Goal: Task Accomplishment & Management: Complete application form

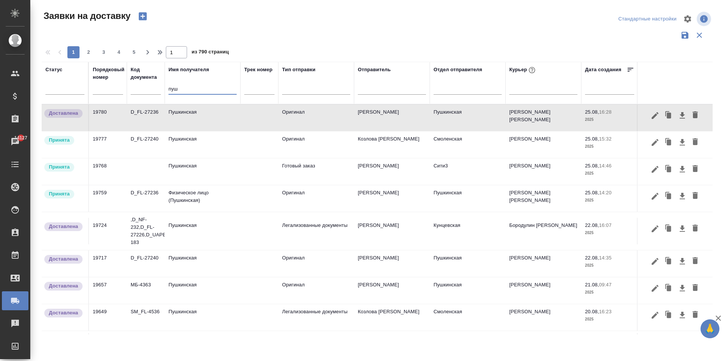
drag, startPoint x: 180, startPoint y: 89, endPoint x: 144, endPoint y: 86, distance: 36.1
click at [149, 87] on tr "Статус Порядковый номер Код документа Имя получателя пуш Трек номер Тип отправк…" at bounding box center [434, 83] width 785 height 42
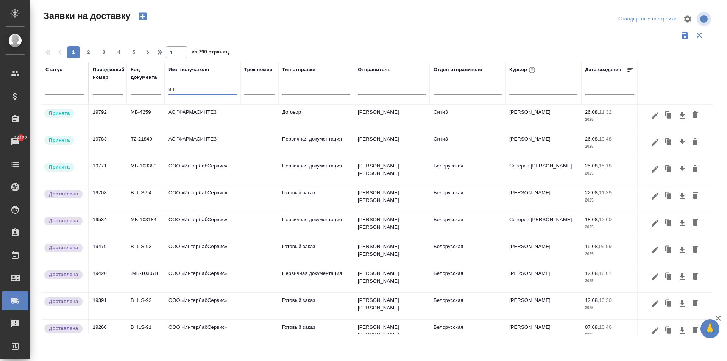
type input "и"
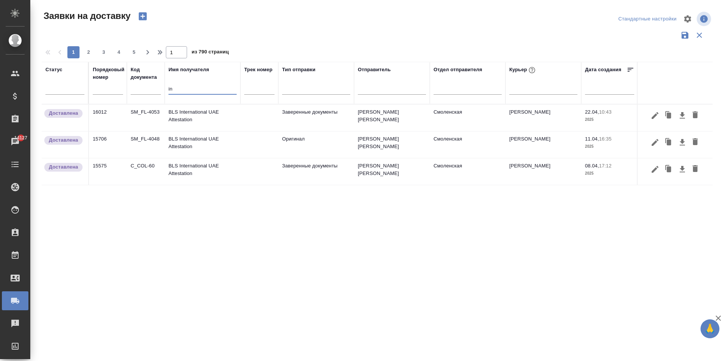
type input "i"
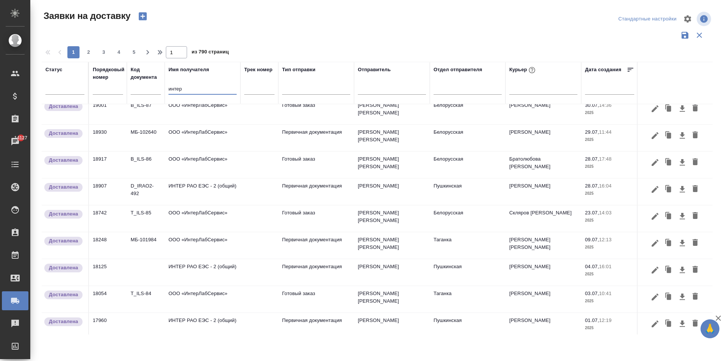
scroll to position [258, 0]
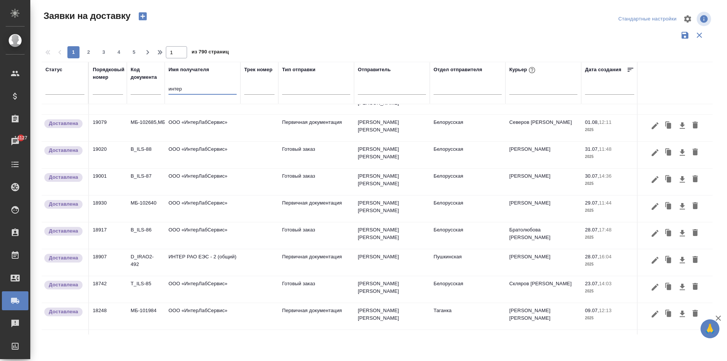
type input "интер"
click at [212, 264] on td "ИНТЕР РАО ЕЭС - 2 (общий)" at bounding box center [203, 262] width 76 height 26
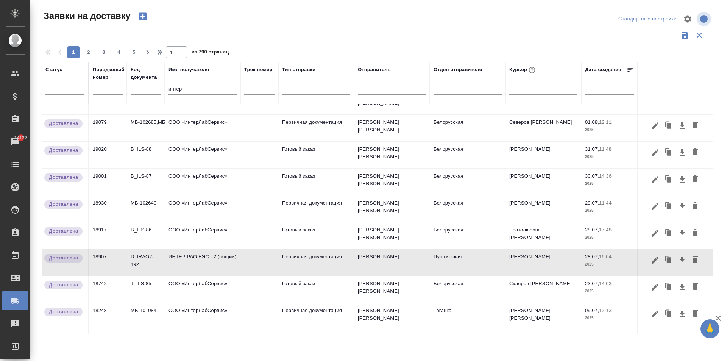
click at [666, 260] on icon "button" at bounding box center [668, 260] width 5 height 6
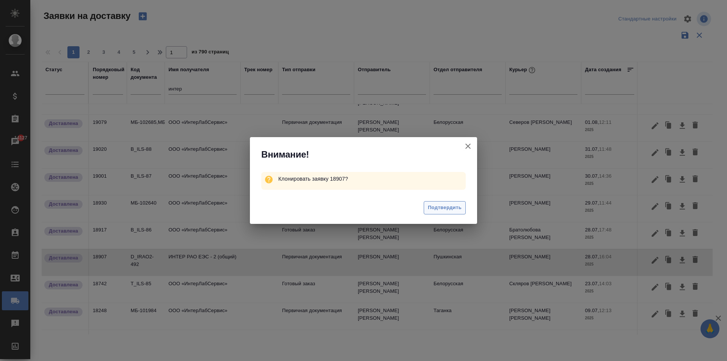
click at [448, 207] on span "Подтвердить" at bounding box center [445, 207] width 34 height 9
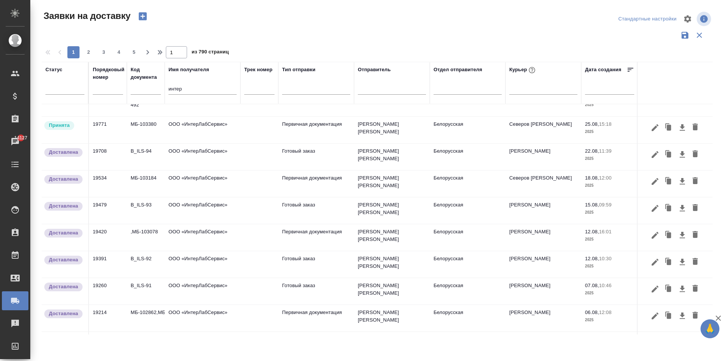
scroll to position [0, 0]
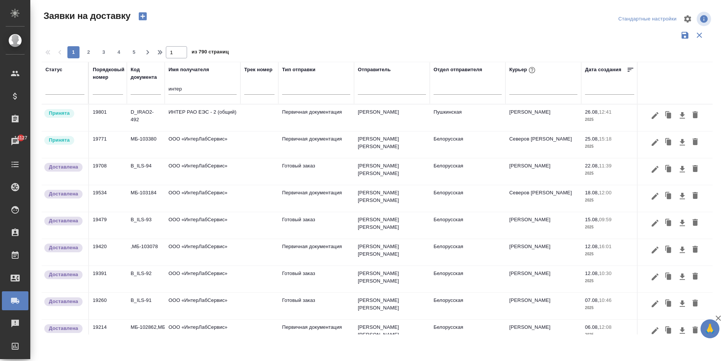
click at [207, 101] on th "Имя получателя интер" at bounding box center [203, 83] width 76 height 42
click at [206, 115] on td "ИНТЕР РАО ЕЭС - 2 (общий)" at bounding box center [203, 117] width 76 height 26
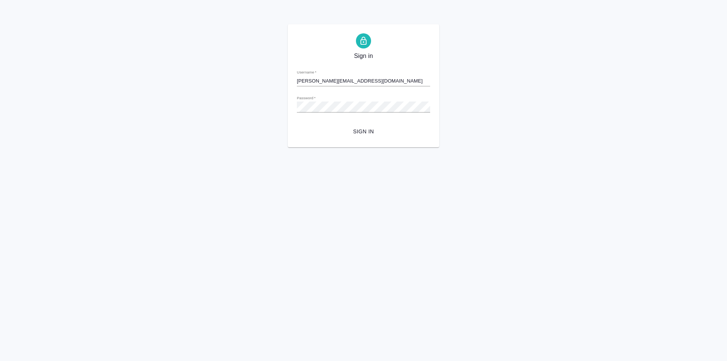
click at [401, 118] on form "Username   * [PERSON_NAME][EMAIL_ADDRESS][DOMAIN_NAME] Password   * urlPath   *…" at bounding box center [363, 101] width 133 height 75
click at [362, 130] on span "Sign in" at bounding box center [363, 131] width 121 height 9
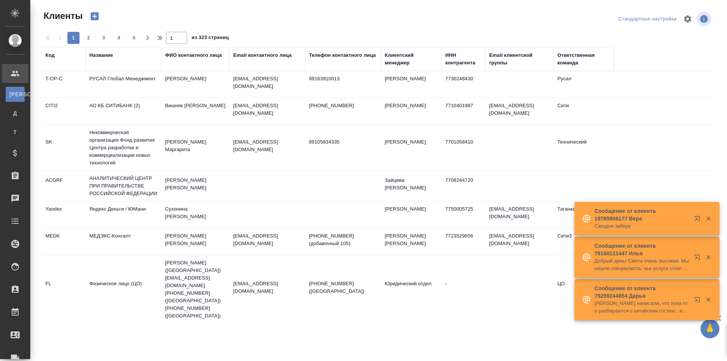
select select "RU"
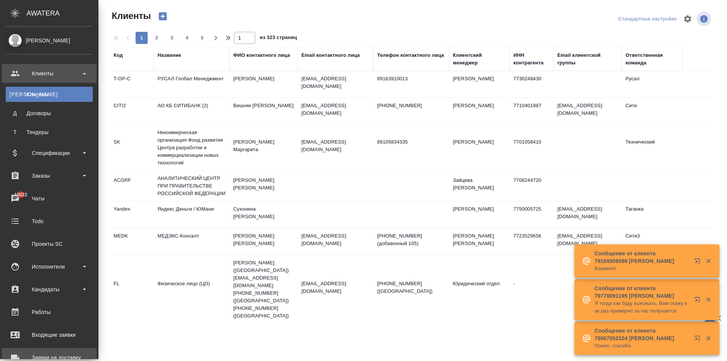
click at [31, 354] on div "Заявки на доставку" at bounding box center [49, 357] width 87 height 11
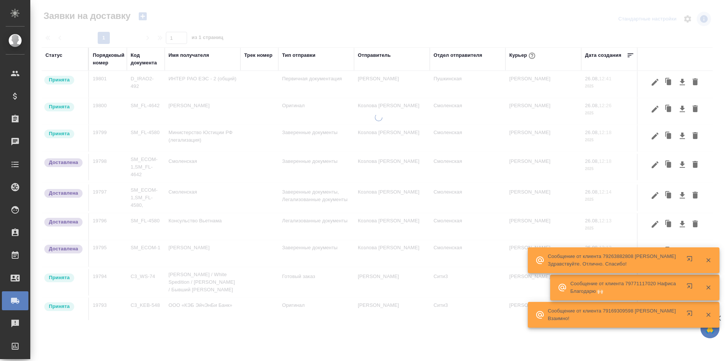
click at [212, 82] on td "ИНТЕР РАО ЕЭС - 2 (общий)" at bounding box center [203, 84] width 76 height 26
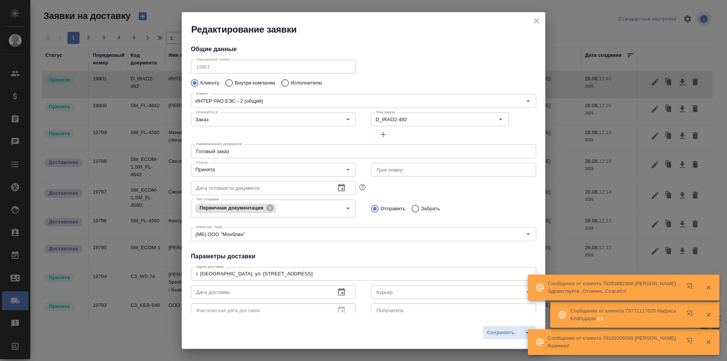
type input "Купрюшин Глеб"
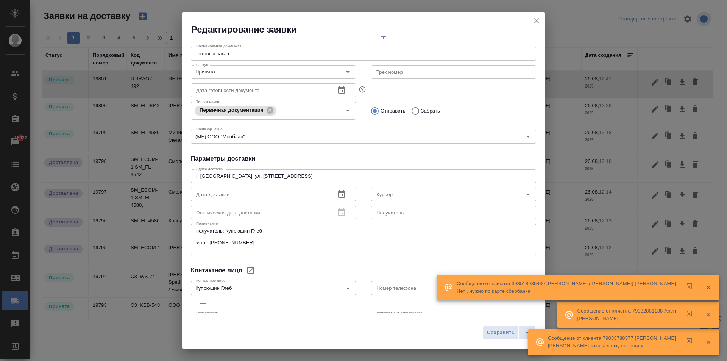
scroll to position [121, 0]
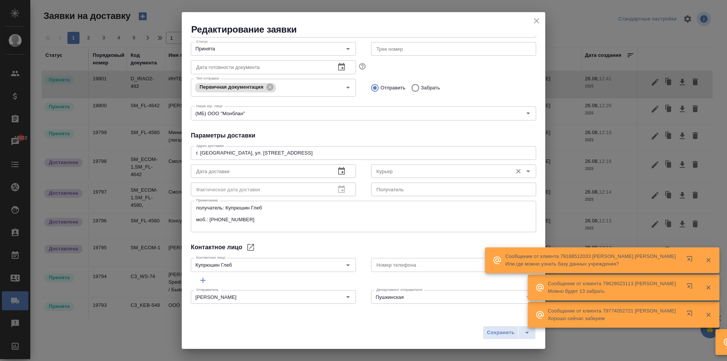
click at [392, 172] on input "Курьер" at bounding box center [440, 171] width 135 height 9
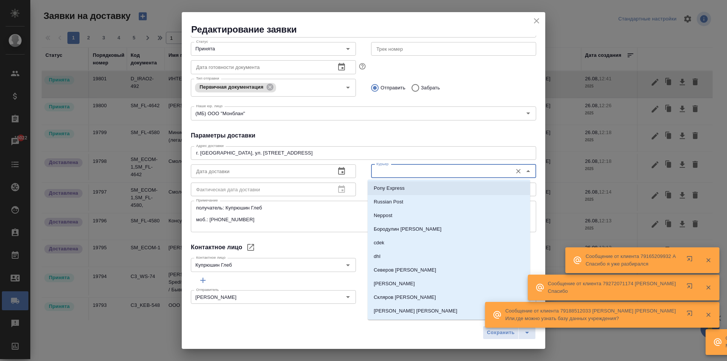
click at [514, 171] on icon "Очистить" at bounding box center [518, 171] width 8 height 8
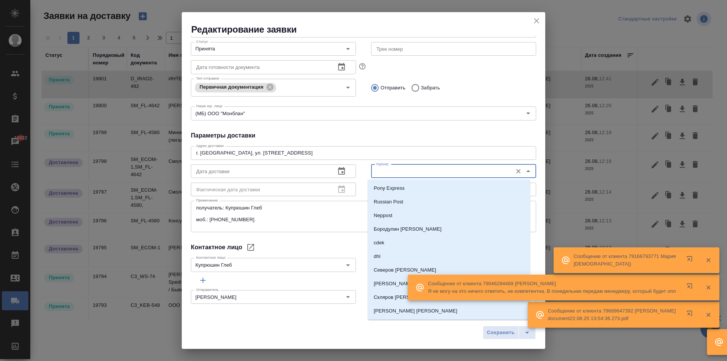
click at [372, 130] on div "Общие данные Порядковый номер 19801 Порядковый номер Клиенту Внутри компании Ис…" at bounding box center [363, 174] width 363 height 277
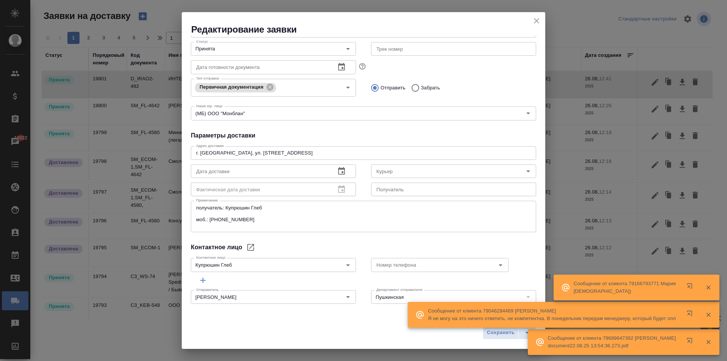
scroll to position [0, 0]
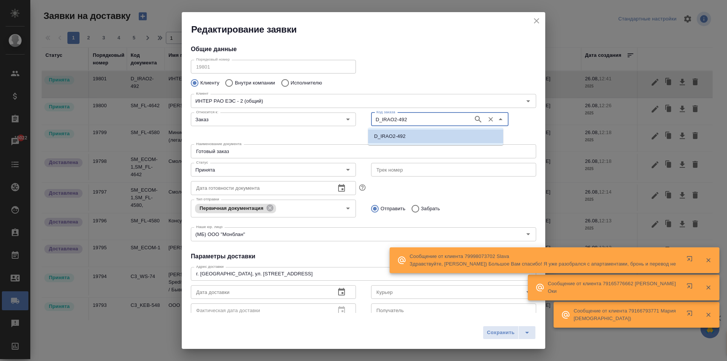
click at [389, 118] on input "D_IRAO2-492" at bounding box center [421, 119] width 96 height 9
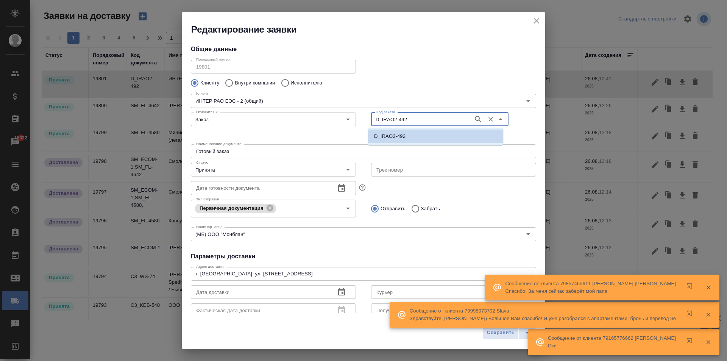
type input "D_IRA2-492"
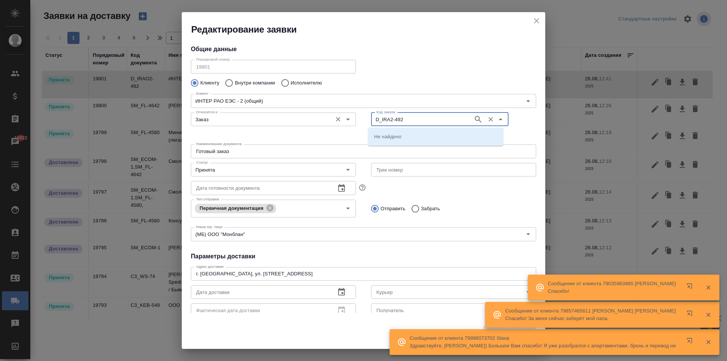
drag, startPoint x: 407, startPoint y: 120, endPoint x: 309, endPoint y: 109, distance: 98.3
click at [309, 109] on div "Относится к: Заказ Относится к: Код заказа D_IRA2-492 Код заказа" at bounding box center [363, 125] width 360 height 47
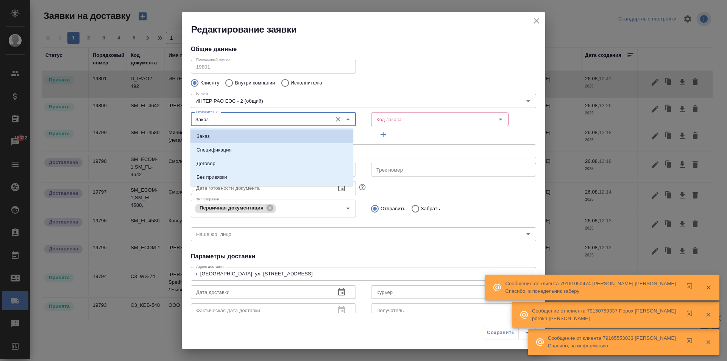
click at [265, 123] on input "Заказ" at bounding box center [260, 119] width 135 height 9
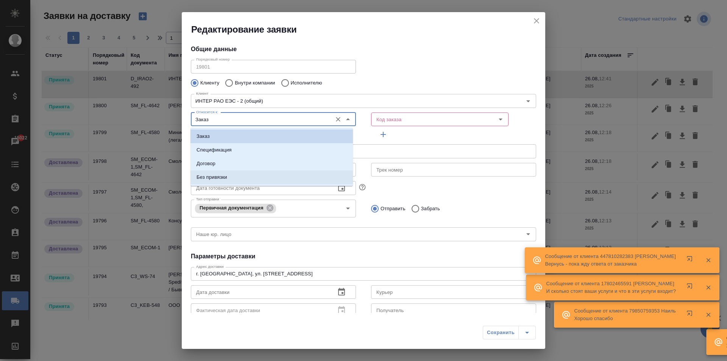
click at [245, 178] on li "Без привязки" at bounding box center [271, 177] width 162 height 14
type input "Без привязки"
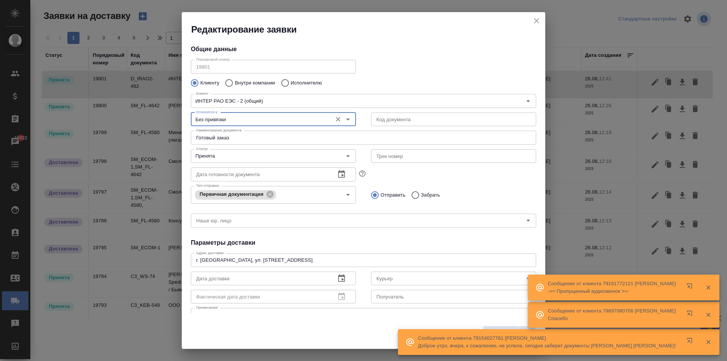
click at [65, 129] on div "Редактирование заявки Общие данные Порядковый номер 19801 Порядковый номер Клие…" at bounding box center [363, 180] width 727 height 361
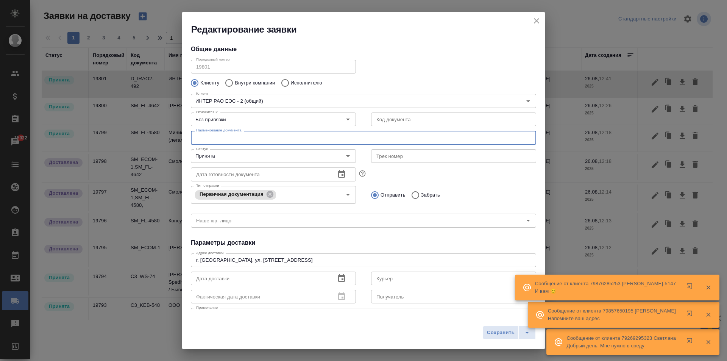
click at [413, 192] on input "Забрать" at bounding box center [414, 195] width 14 height 16
radio input "true"
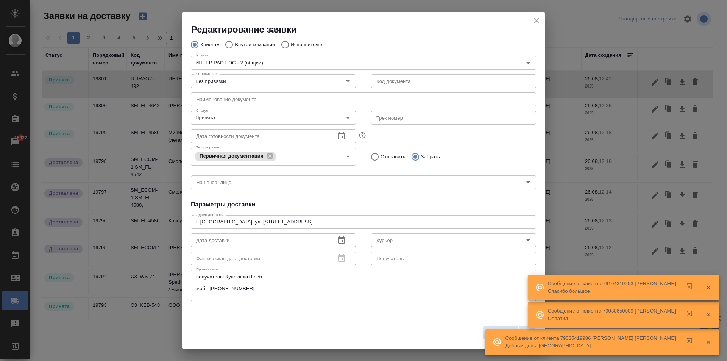
scroll to position [107, 0]
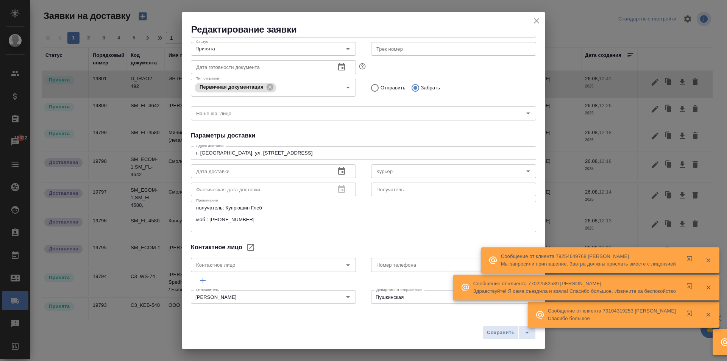
click at [338, 171] on icon "button" at bounding box center [341, 171] width 9 height 9
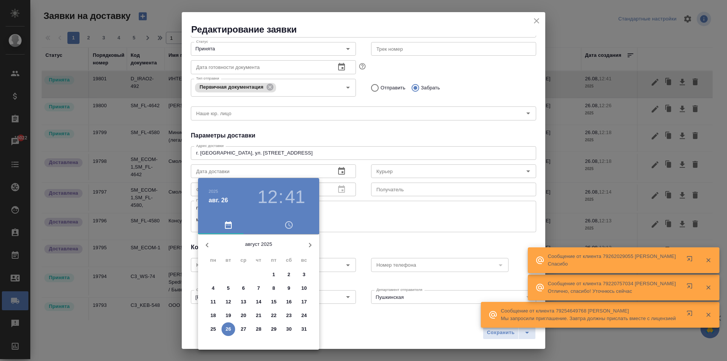
click at [231, 329] on span "26" at bounding box center [228, 329] width 14 height 8
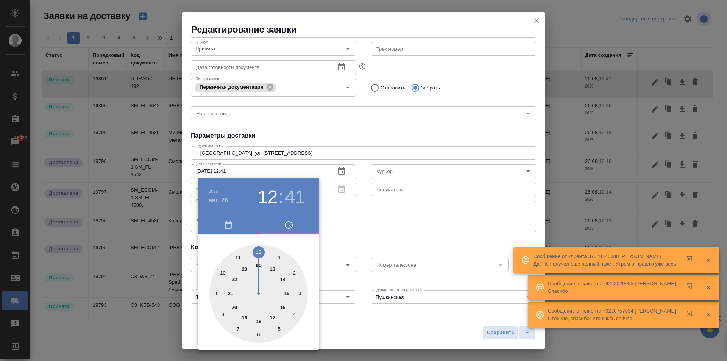
type input "26.08.2025 12:41"
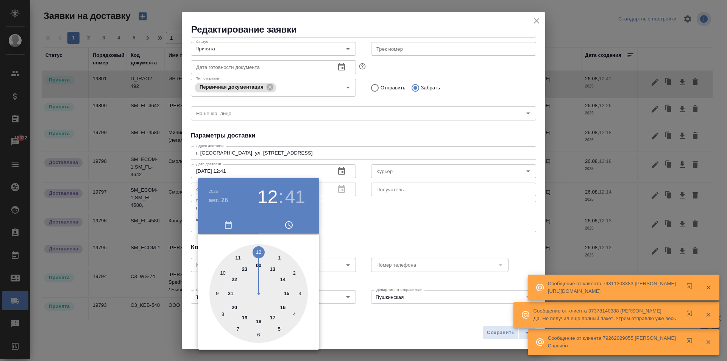
click at [383, 148] on div at bounding box center [363, 180] width 727 height 361
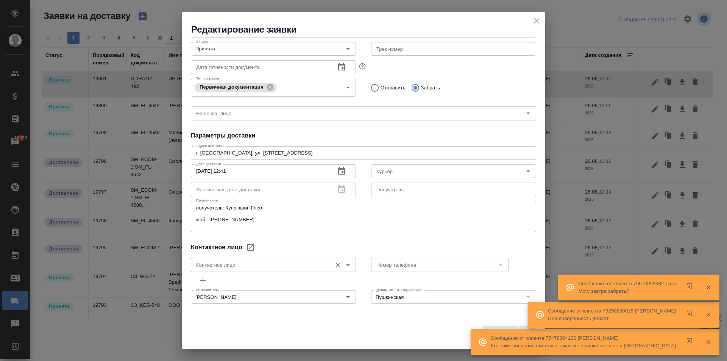
click at [229, 268] on input "Контактное лицо" at bounding box center [260, 264] width 135 height 9
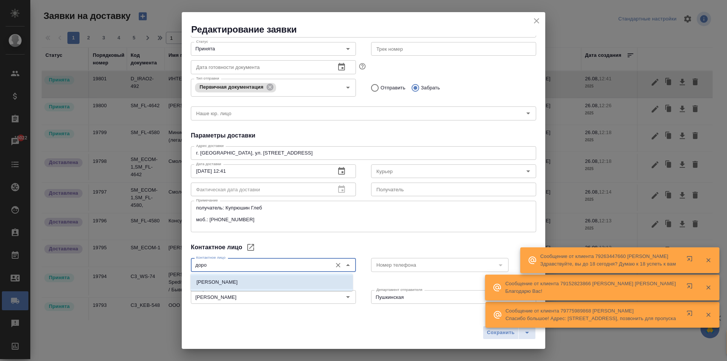
click at [238, 276] on li "Дорофеева Дарья" at bounding box center [271, 282] width 162 height 14
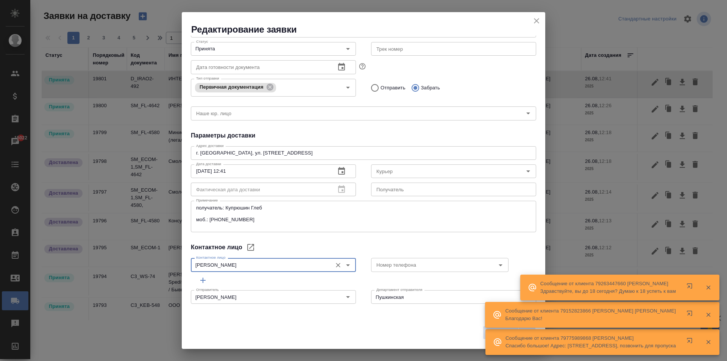
type input "Дорофеева Дарья"
click at [241, 286] on div "Отправитель Айвазьян Карина Отправитель" at bounding box center [273, 295] width 180 height 33
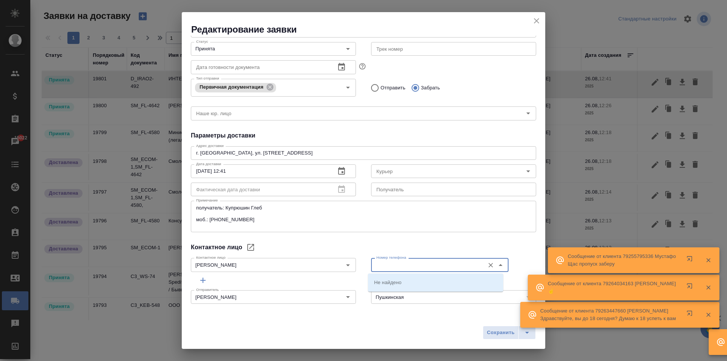
click at [377, 269] on input "Номер телефона" at bounding box center [426, 264] width 107 height 9
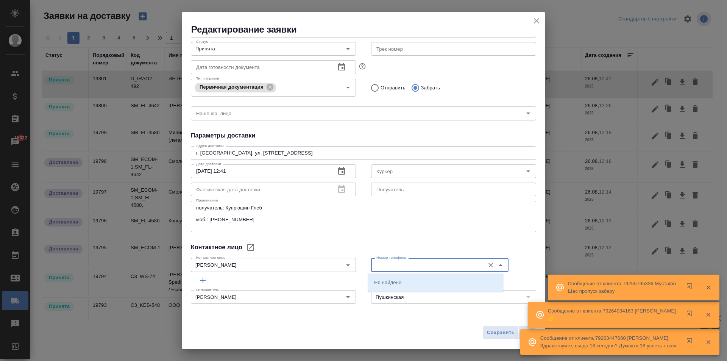
click at [380, 266] on input "Номер телефона" at bounding box center [426, 264] width 107 height 9
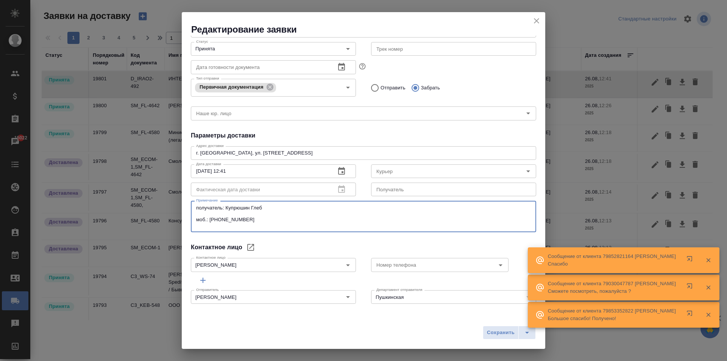
drag, startPoint x: 266, startPoint y: 224, endPoint x: 121, endPoint y: 181, distance: 150.9
click at [121, 181] on div "Редактирование заявки Общие данные Порядковый номер 19801 Порядковый номер Клие…" at bounding box center [363, 180] width 727 height 361
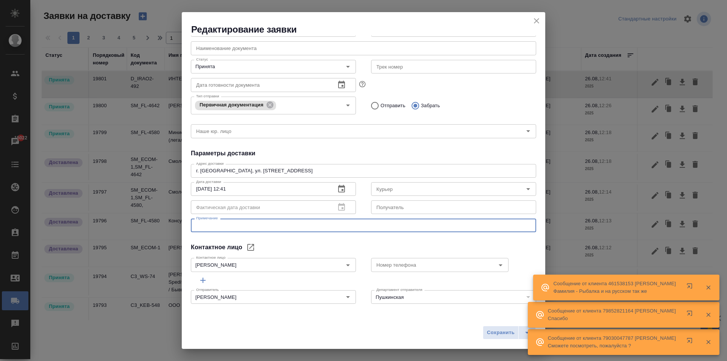
scroll to position [89, 0]
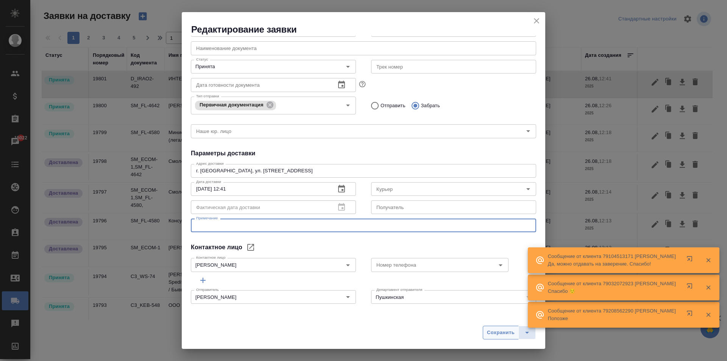
click at [500, 332] on span "Сохранить" at bounding box center [501, 332] width 28 height 9
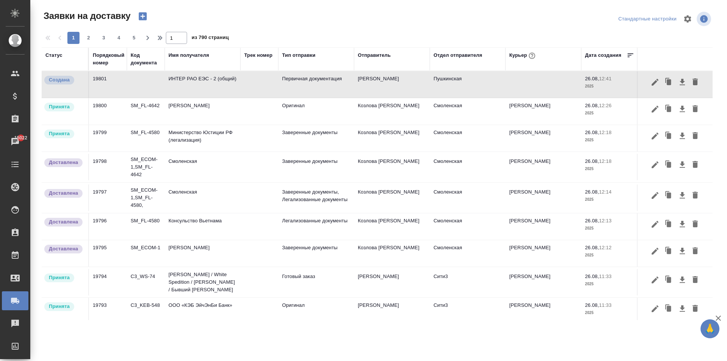
click at [179, 78] on td "ИНТЕР РАО ЕЭС - 2 (общий)" at bounding box center [203, 84] width 76 height 26
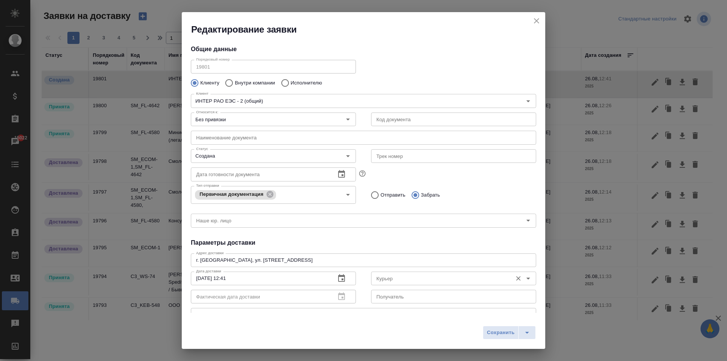
click at [419, 279] on input "Курьер" at bounding box center [440, 278] width 135 height 9
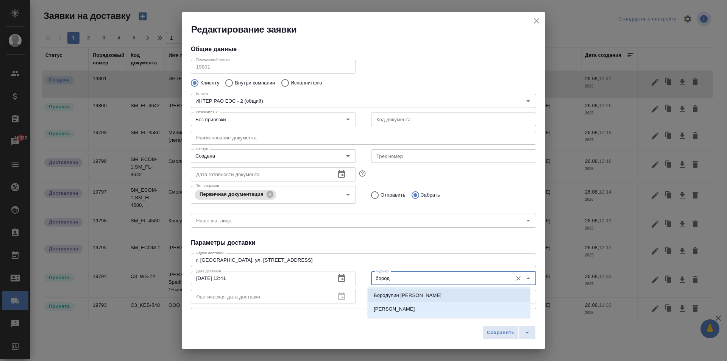
click at [417, 294] on p "Бородулин [PERSON_NAME]" at bounding box center [408, 295] width 68 height 8
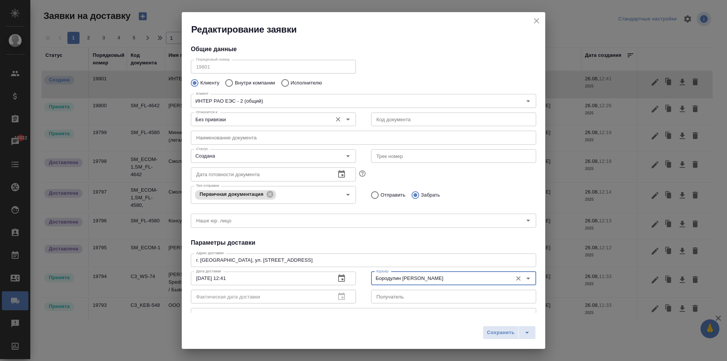
type input "Бородулин [PERSON_NAME]"
click at [238, 120] on input "Без привязки" at bounding box center [260, 119] width 135 height 9
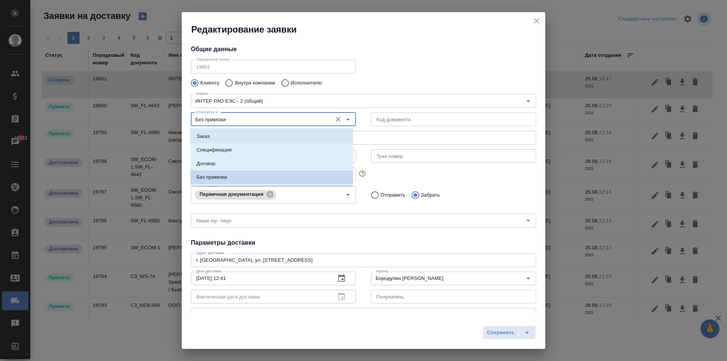
click at [206, 137] on p "Заказ" at bounding box center [202, 136] width 13 height 8
type input "Заказ"
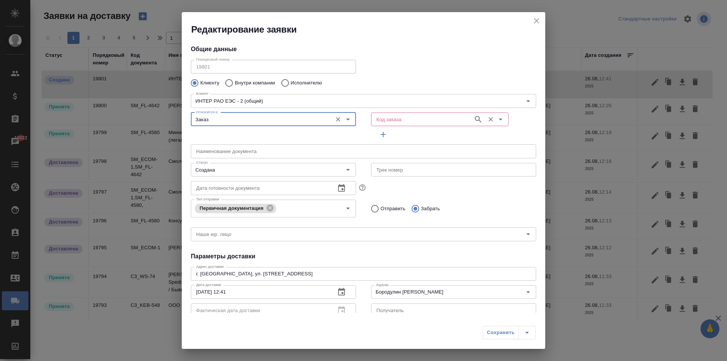
click at [411, 120] on input "Код заказа" at bounding box center [421, 119] width 96 height 9
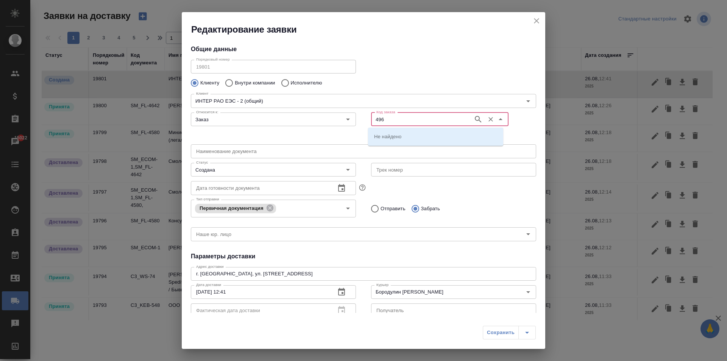
type input "496"
click at [419, 135] on li "D_IRAO2-496" at bounding box center [435, 136] width 135 height 14
type input "(МБ) ООО "Монблан""
type input "D_IRAO2-496"
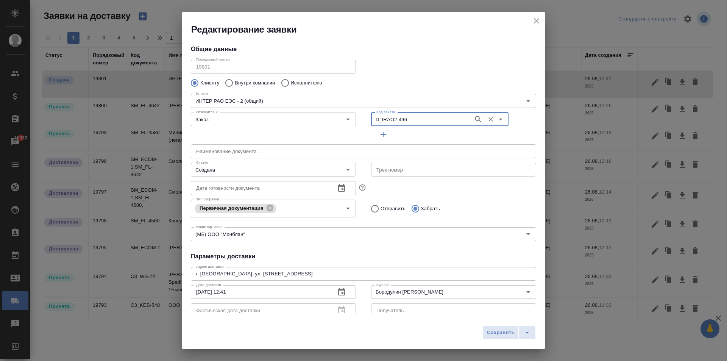
type input "Дорофеева Дарья"
click at [243, 171] on input "Создана" at bounding box center [260, 169] width 135 height 9
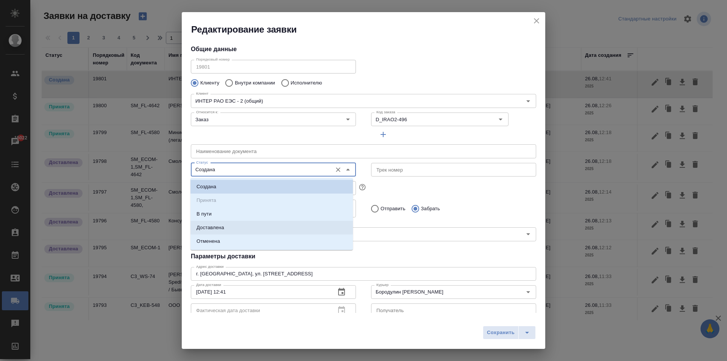
click at [210, 226] on p "Доставлена" at bounding box center [210, 228] width 28 height 8
type input "Доставлена"
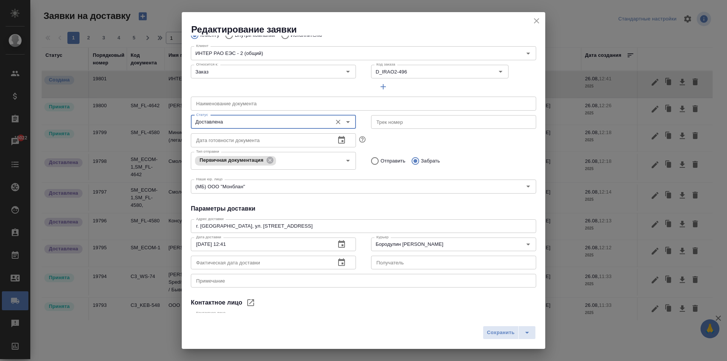
scroll to position [76, 0]
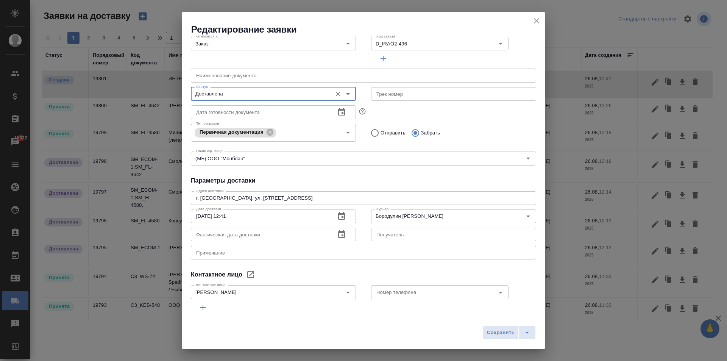
click at [339, 236] on icon "button" at bounding box center [341, 234] width 7 height 8
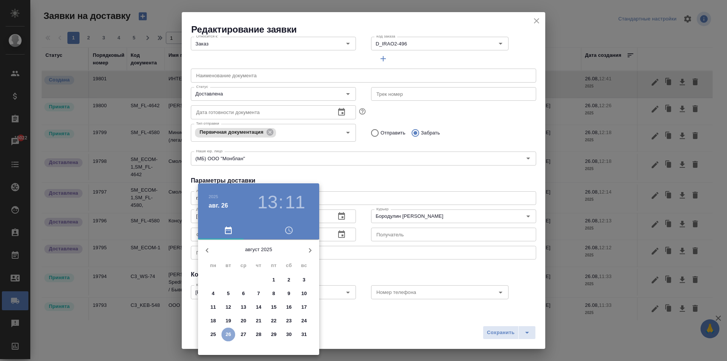
click at [229, 332] on p "26" at bounding box center [229, 334] width 6 height 8
type input "26.08.2025 13:11"
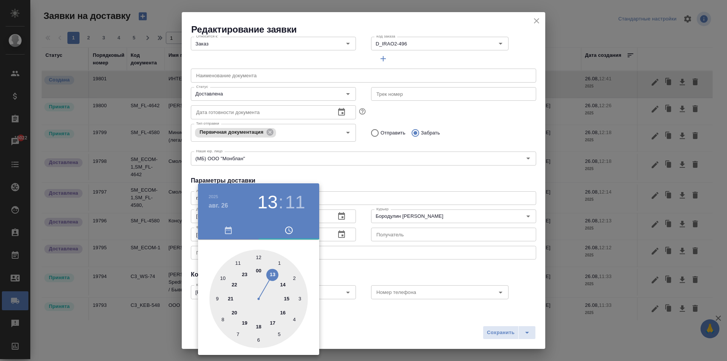
click at [473, 176] on div at bounding box center [363, 180] width 727 height 361
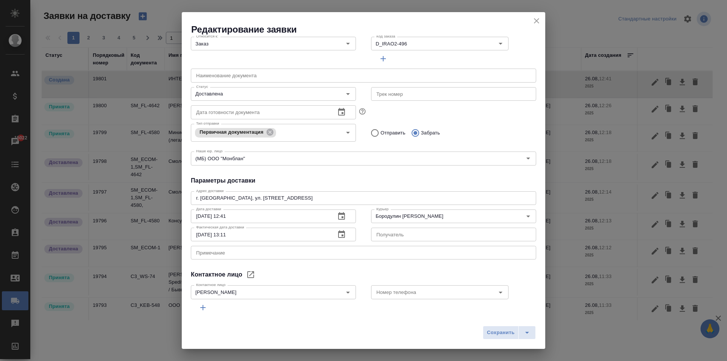
scroll to position [0, 0]
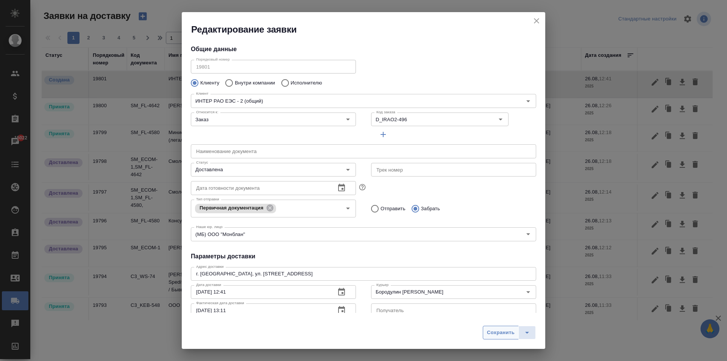
click at [492, 330] on span "Сохранить" at bounding box center [501, 332] width 28 height 9
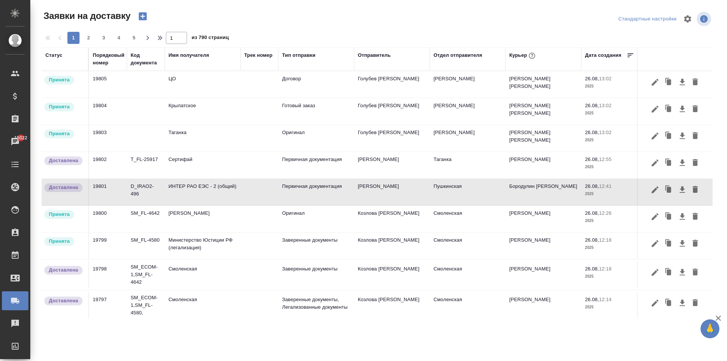
click at [521, 56] on div "Курьер" at bounding box center [523, 56] width 28 height 10
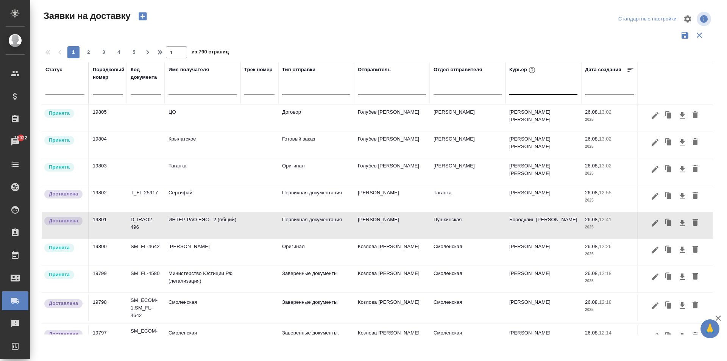
click at [513, 89] on div at bounding box center [513, 87] width 1 height 6
type input "бородул"
click at [548, 110] on div "Бородулин [PERSON_NAME]" at bounding box center [566, 111] width 114 height 14
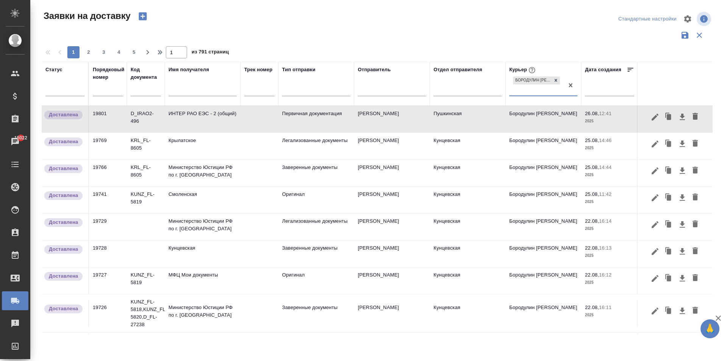
click at [211, 114] on td "ИНТЕР РАО ЕЭС - 2 (общий)" at bounding box center [203, 119] width 76 height 26
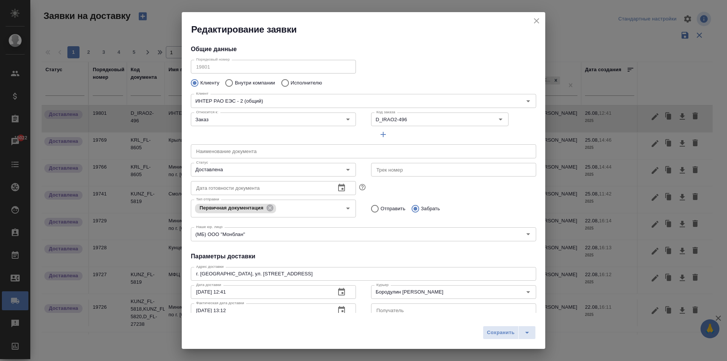
click at [168, 69] on div "Редактирование заявки Общие данные Порядковый номер 19801 Порядковый номер Клие…" at bounding box center [363, 180] width 727 height 361
click at [537, 20] on icon "close" at bounding box center [536, 20] width 5 height 5
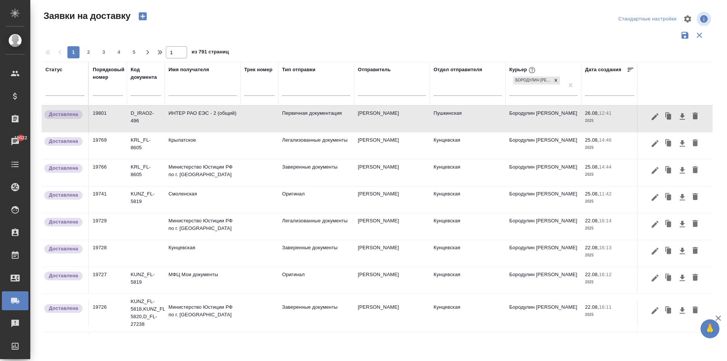
click at [180, 93] on input "text" at bounding box center [202, 90] width 68 height 9
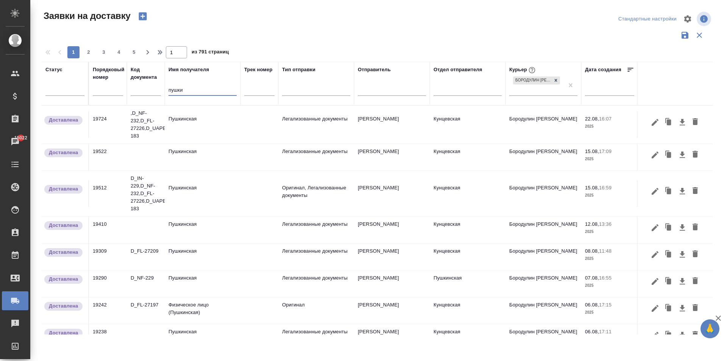
type input "пушки"
click at [188, 118] on td "Пушкинская" at bounding box center [203, 124] width 76 height 26
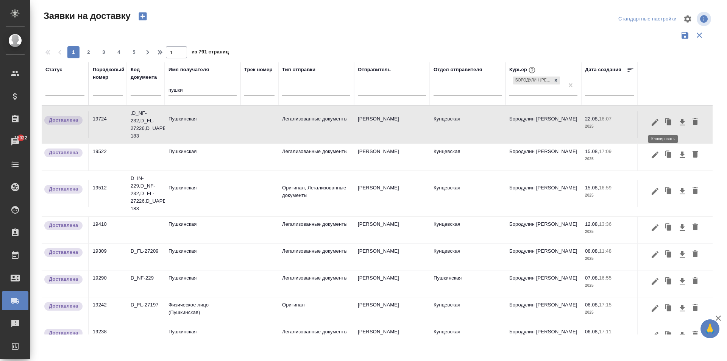
click at [666, 123] on icon "button" at bounding box center [668, 122] width 5 height 6
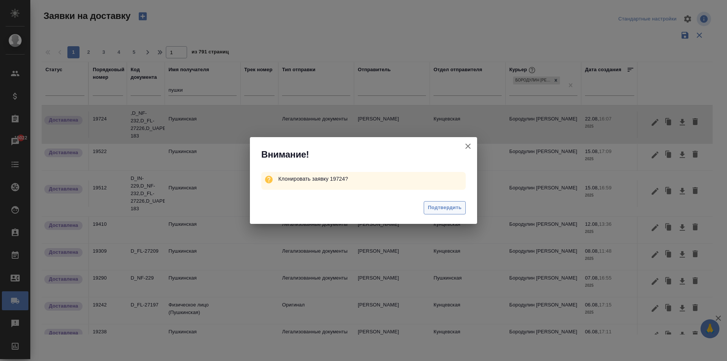
click at [446, 208] on span "Подтвердить" at bounding box center [445, 207] width 34 height 9
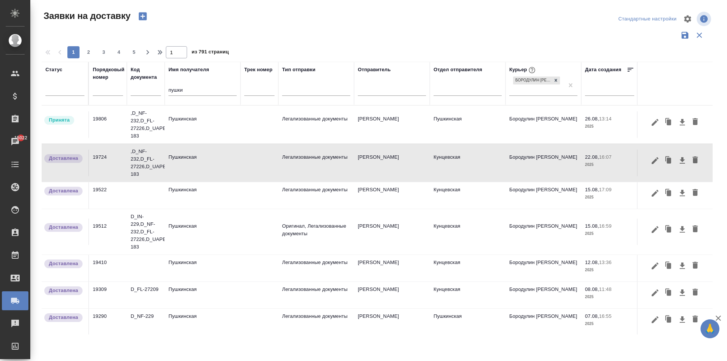
click at [189, 132] on td "Пушкинская" at bounding box center [203, 124] width 76 height 26
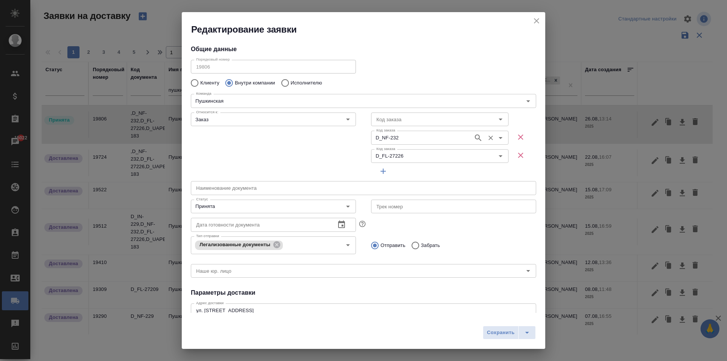
click at [487, 137] on icon "Очистить" at bounding box center [491, 138] width 8 height 8
click at [487, 155] on icon "Очистить" at bounding box center [491, 156] width 8 height 8
click at [518, 137] on icon "button" at bounding box center [520, 136] width 5 height 5
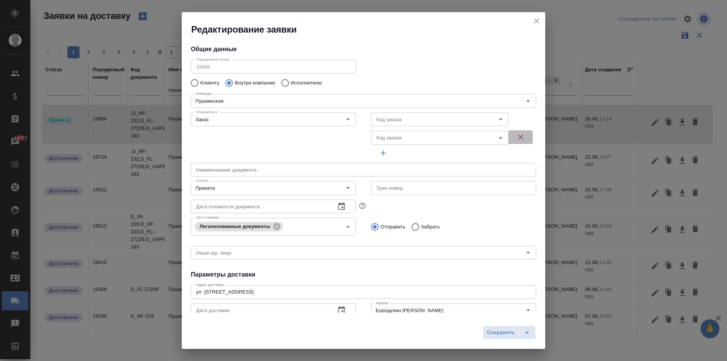
click at [516, 140] on icon "button" at bounding box center [520, 136] width 9 height 9
type input "(МБ) ООО "Монблан""
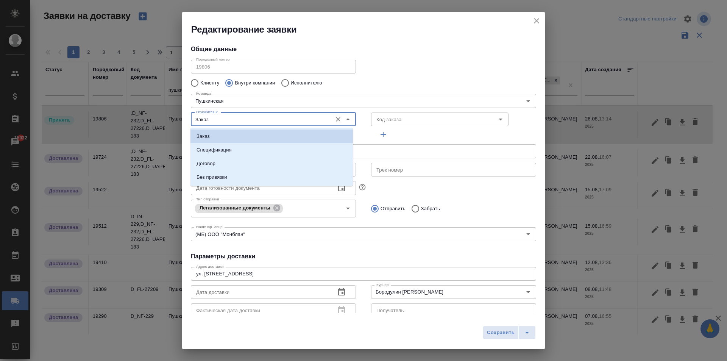
click at [215, 120] on input "Заказ" at bounding box center [260, 119] width 135 height 9
click at [215, 179] on p "Без привязки" at bounding box center [211, 177] width 31 height 8
type input "Без привязки"
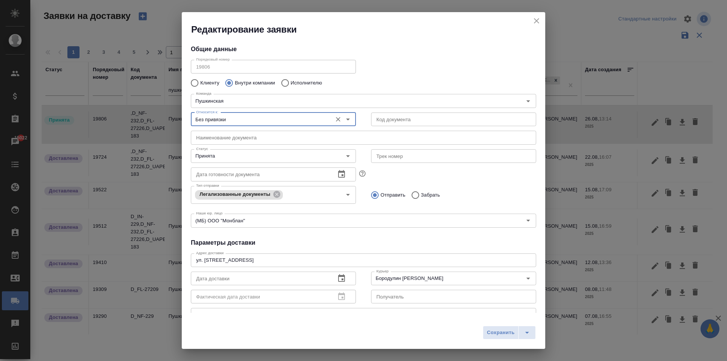
click at [208, 135] on input "text" at bounding box center [363, 138] width 345 height 14
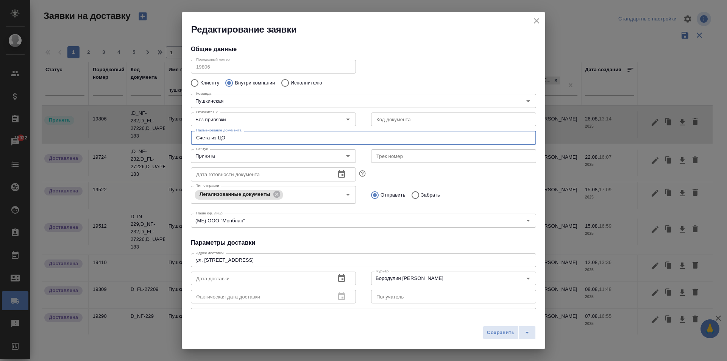
type input "Счета из ЦО"
click at [341, 276] on icon "button" at bounding box center [341, 278] width 7 height 8
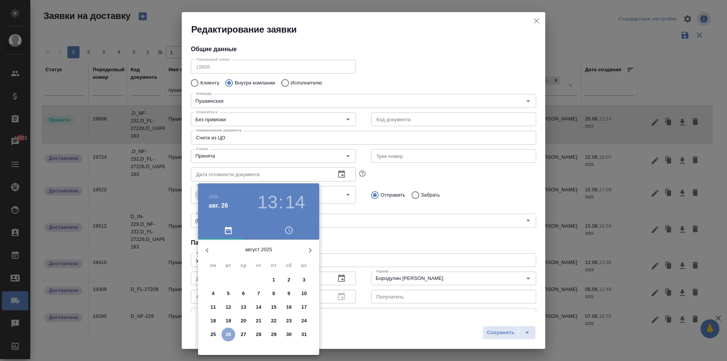
click at [229, 334] on p "26" at bounding box center [229, 334] width 6 height 8
type input "26.08.2025 13:14"
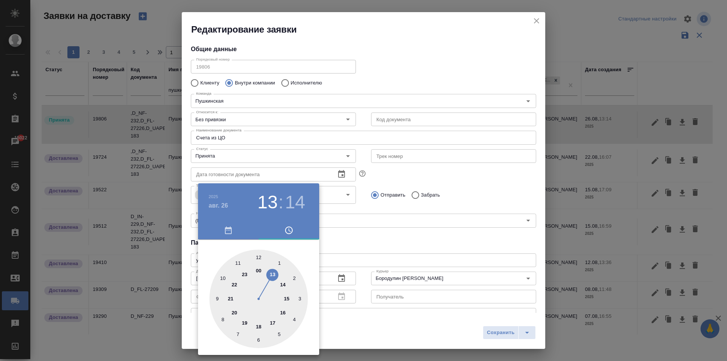
click at [412, 247] on div at bounding box center [363, 180] width 727 height 361
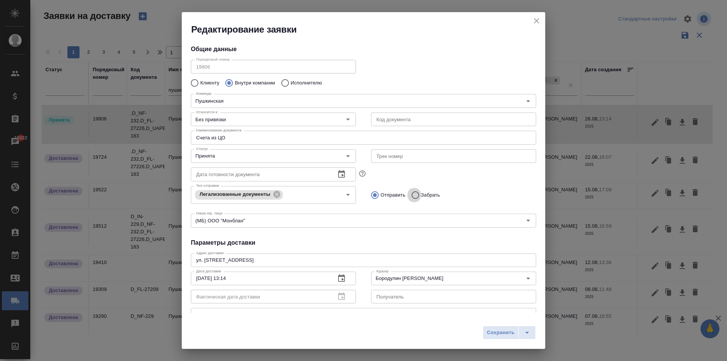
click at [410, 193] on input "Забрать" at bounding box center [414, 195] width 14 height 16
radio input "true"
click at [339, 296] on div at bounding box center [341, 296] width 18 height 0
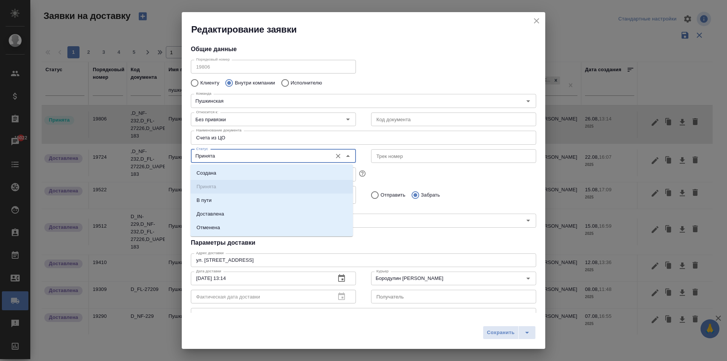
click at [213, 155] on input "Принята" at bounding box center [260, 155] width 135 height 9
click at [224, 212] on li "Доставлена" at bounding box center [271, 214] width 162 height 14
type input "Доставлена"
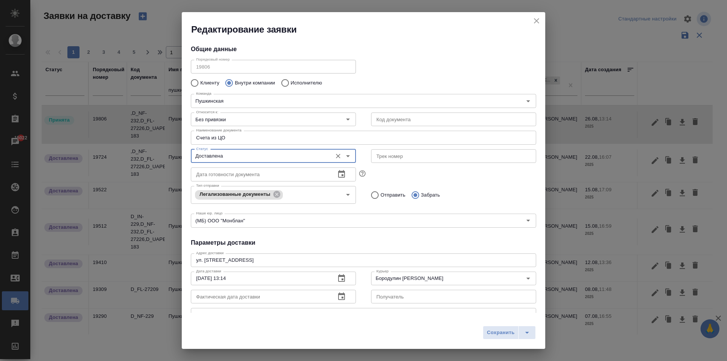
click at [338, 297] on icon "button" at bounding box center [341, 296] width 9 height 9
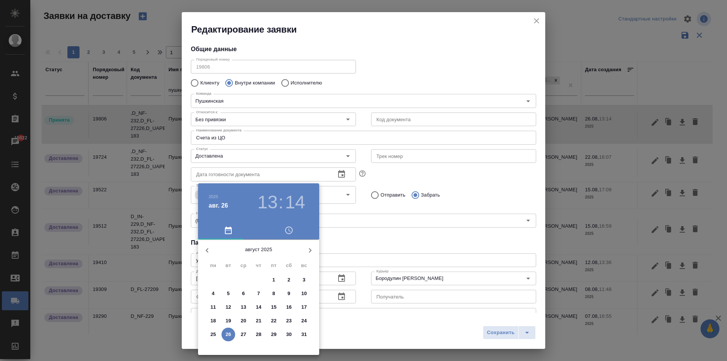
click at [230, 332] on p "26" at bounding box center [229, 334] width 6 height 8
type input "26.08.2025 13:14"
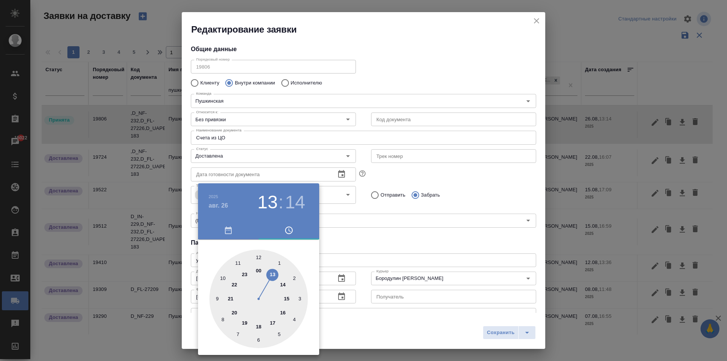
click at [373, 194] on div at bounding box center [363, 180] width 727 height 361
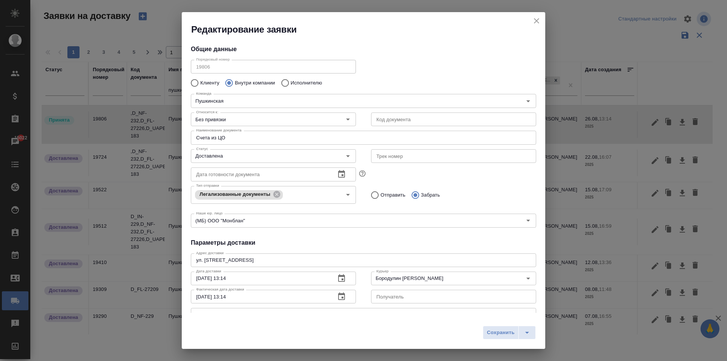
click at [371, 194] on input "Отправить" at bounding box center [374, 195] width 14 height 16
radio input "true"
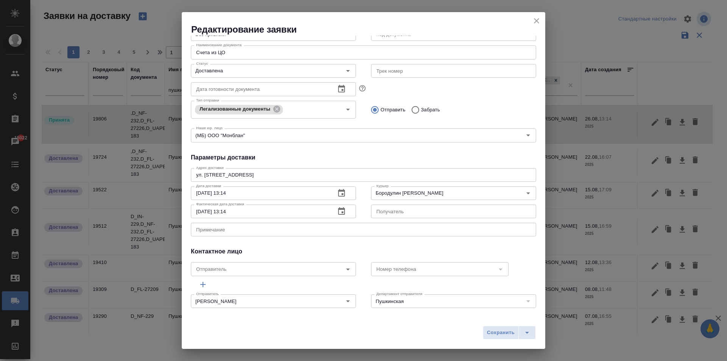
scroll to position [89, 0]
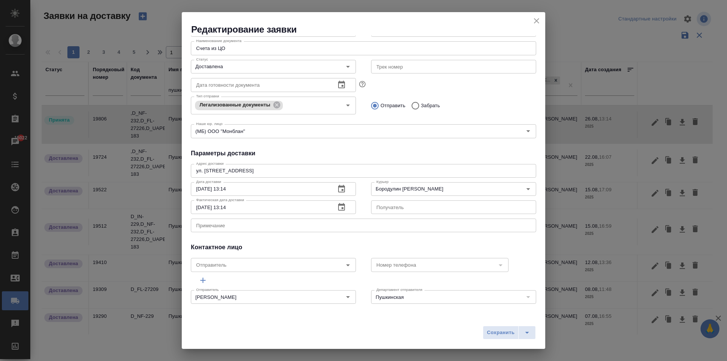
click at [500, 333] on span "Сохранить" at bounding box center [501, 332] width 28 height 9
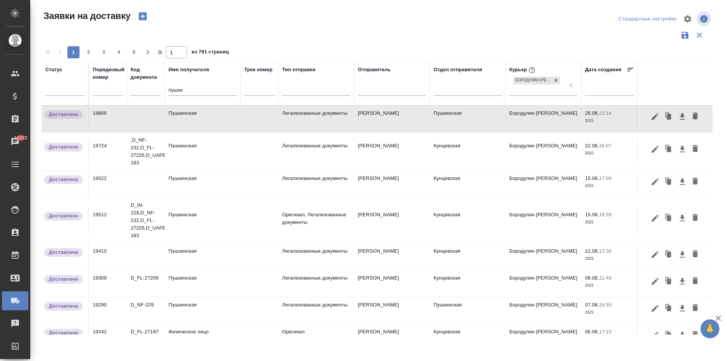
click at [187, 92] on input "пушки" at bounding box center [202, 90] width 68 height 9
type input "п"
type input "цо"
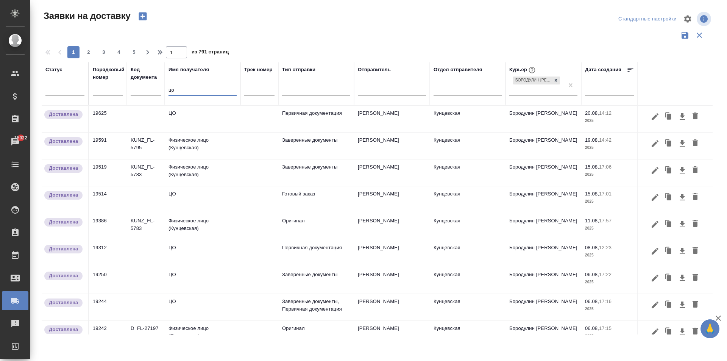
type input "цо"
click at [212, 122] on td "ЦО" at bounding box center [203, 119] width 76 height 26
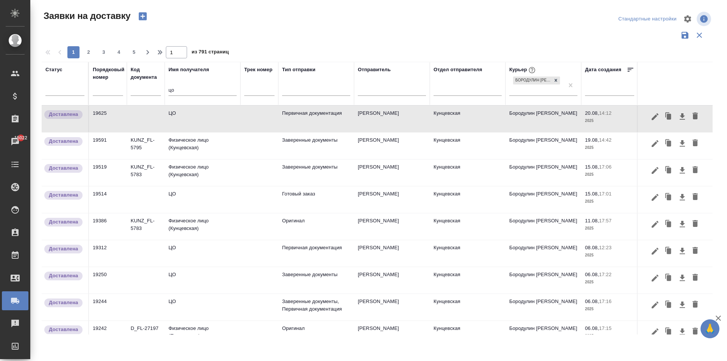
click at [197, 117] on td "ЦО" at bounding box center [203, 119] width 76 height 26
click at [539, 123] on td "Бородулин [PERSON_NAME]" at bounding box center [543, 119] width 76 height 26
click at [666, 116] on icon "button" at bounding box center [668, 117] width 5 height 6
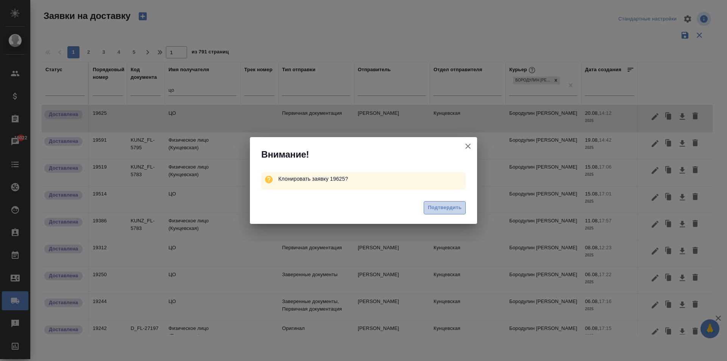
click at [458, 208] on span "Подтвердить" at bounding box center [445, 207] width 34 height 9
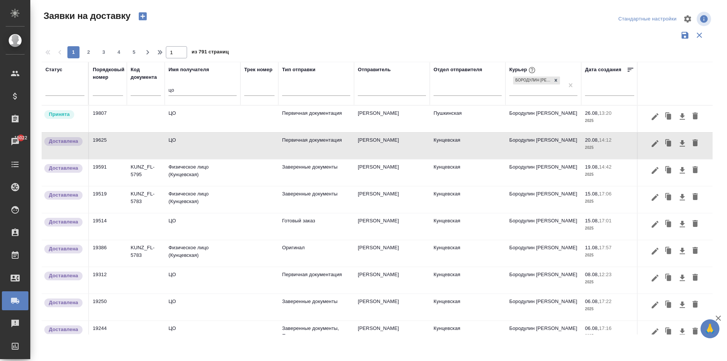
click at [168, 119] on td "ЦО" at bounding box center [203, 119] width 76 height 26
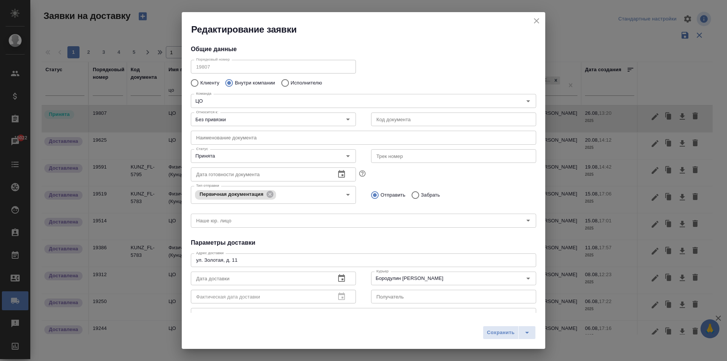
click at [232, 141] on input "text" at bounding box center [363, 138] width 345 height 14
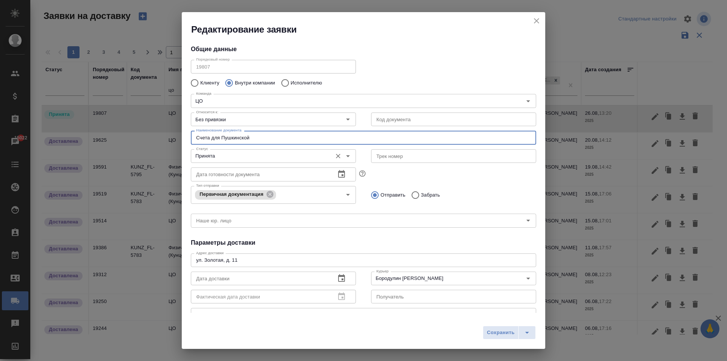
type input "Счета для Пушкинской"
click at [237, 154] on input "Принята" at bounding box center [260, 155] width 135 height 9
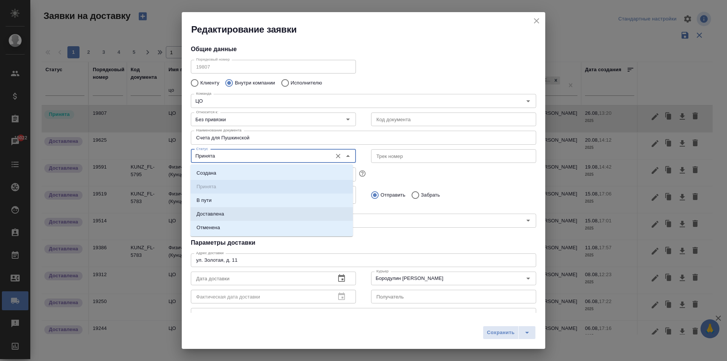
click at [223, 214] on p "Доставлена" at bounding box center [210, 214] width 28 height 8
type input "Доставлена"
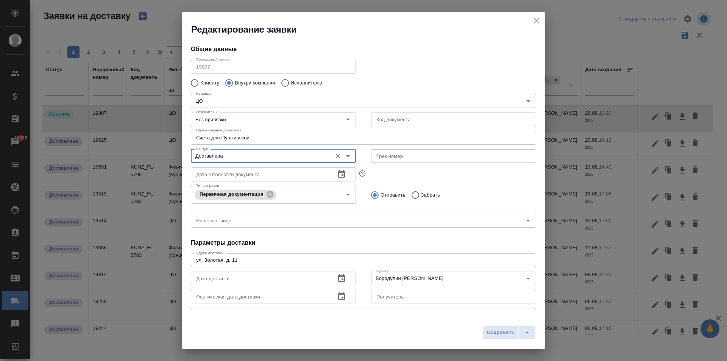
click at [411, 194] on input "Забрать" at bounding box center [414, 195] width 14 height 16
radio input "true"
click at [340, 278] on icon "button" at bounding box center [341, 278] width 9 height 9
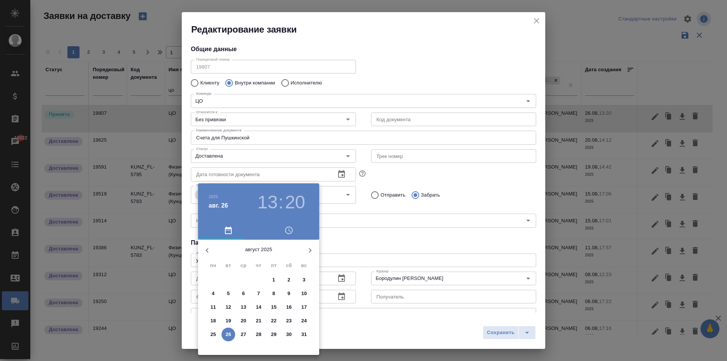
click at [229, 333] on p "26" at bounding box center [229, 334] width 6 height 8
type input "26.08.2025 13:20"
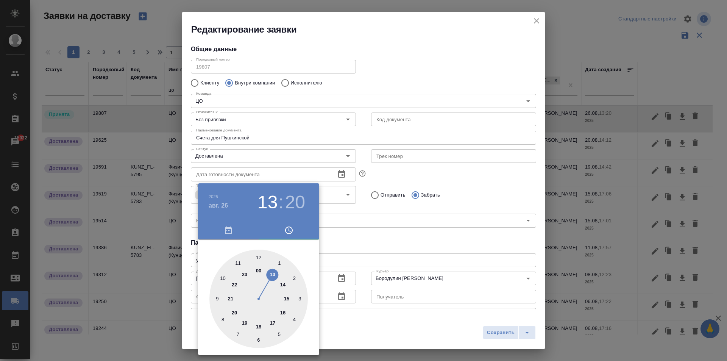
drag, startPoint x: 347, startPoint y: 294, endPoint x: 341, endPoint y: 296, distance: 7.3
click at [347, 293] on div at bounding box center [363, 180] width 727 height 361
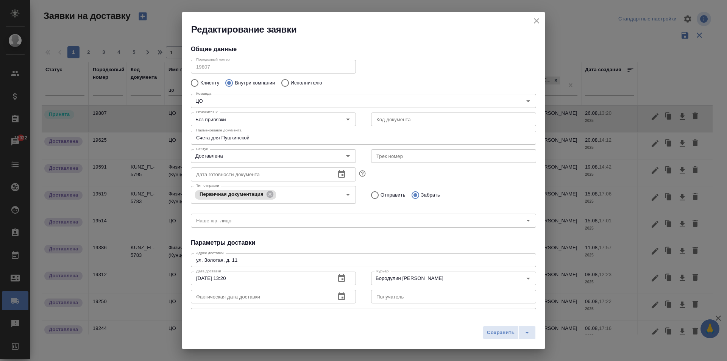
click at [337, 297] on icon "button" at bounding box center [341, 296] width 9 height 9
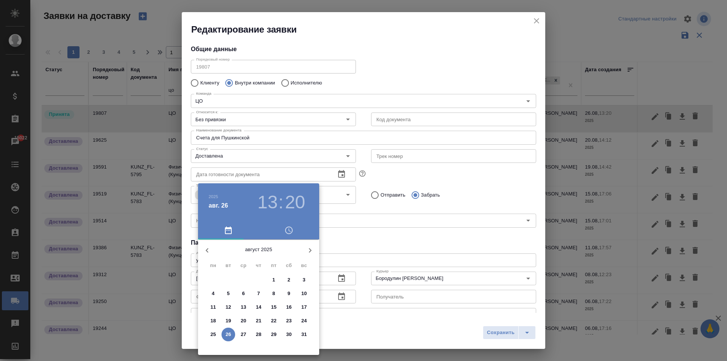
click at [229, 328] on button "26" at bounding box center [228, 334] width 14 height 14
type input "26.08.2025 13:20"
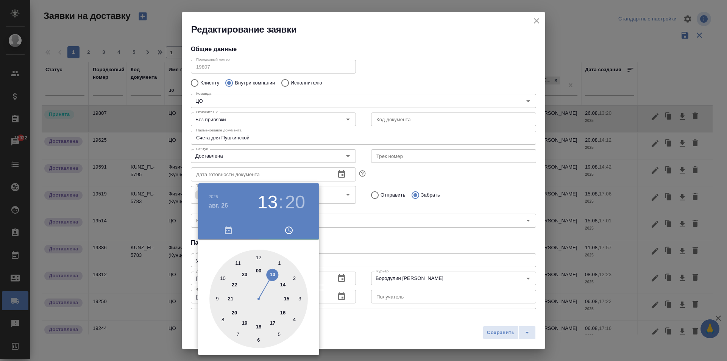
click at [504, 333] on div at bounding box center [363, 180] width 727 height 361
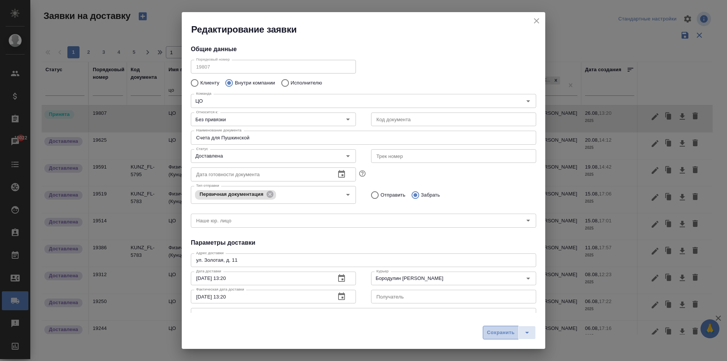
click at [503, 327] on button "Сохранить" at bounding box center [501, 332] width 36 height 14
type input "Принята"
radio input "true"
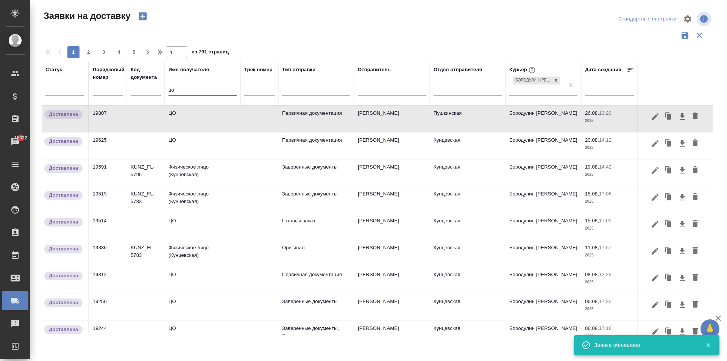
drag, startPoint x: 173, startPoint y: 93, endPoint x: 143, endPoint y: 86, distance: 31.2
click at [145, 87] on tr "Статус Порядковый номер Код документа Имя получателя цо Трек номер Тип отправки…" at bounding box center [434, 84] width 785 height 44
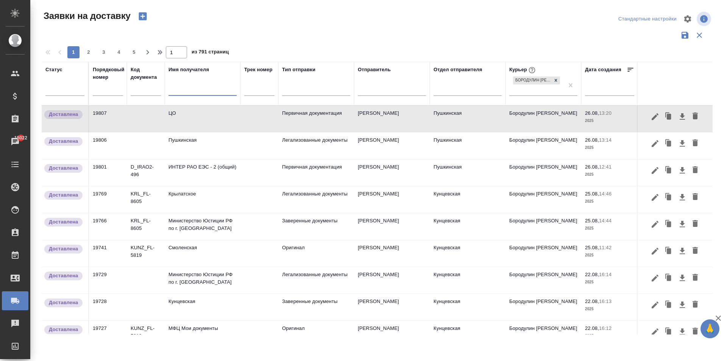
click at [125, 145] on td "19806" at bounding box center [108, 145] width 38 height 26
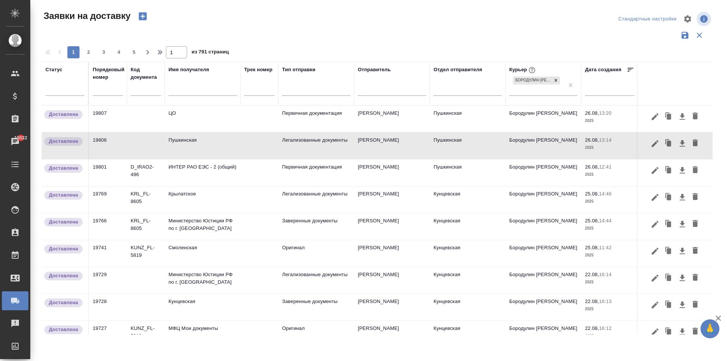
click at [175, 124] on td "ЦО" at bounding box center [203, 119] width 76 height 26
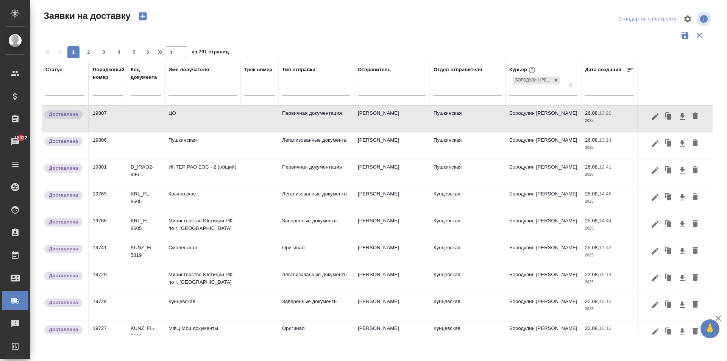
click at [259, 146] on tr "Доставлена 19806 Пушкинская Легализованные документы Айвазьян Карина Пушкинская…" at bounding box center [434, 145] width 785 height 27
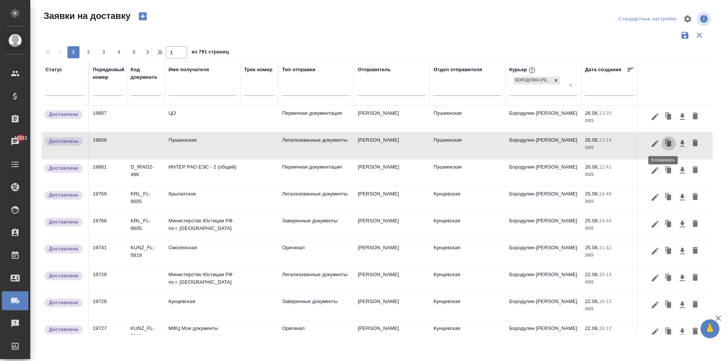
click at [666, 141] on icon "button" at bounding box center [668, 143] width 5 height 6
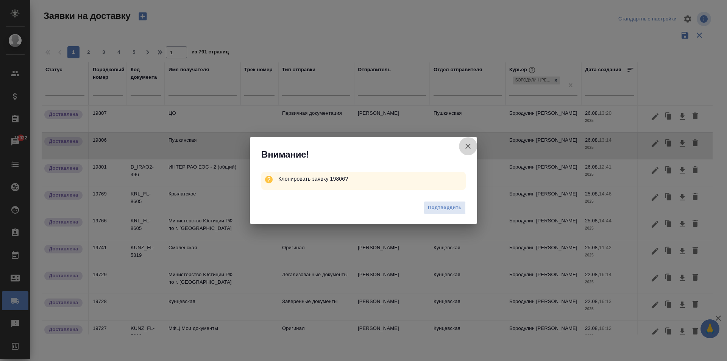
click at [470, 147] on icon "button" at bounding box center [467, 146] width 9 height 9
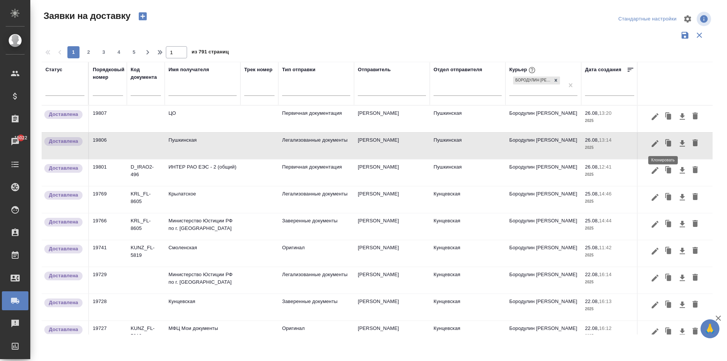
click at [666, 143] on icon "button" at bounding box center [668, 143] width 5 height 6
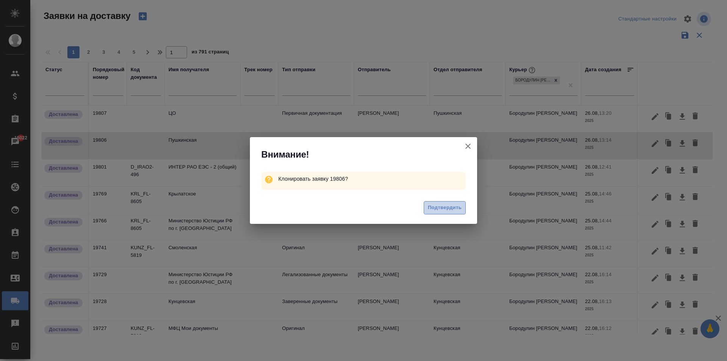
click at [444, 210] on span "Подтвердить" at bounding box center [445, 207] width 34 height 9
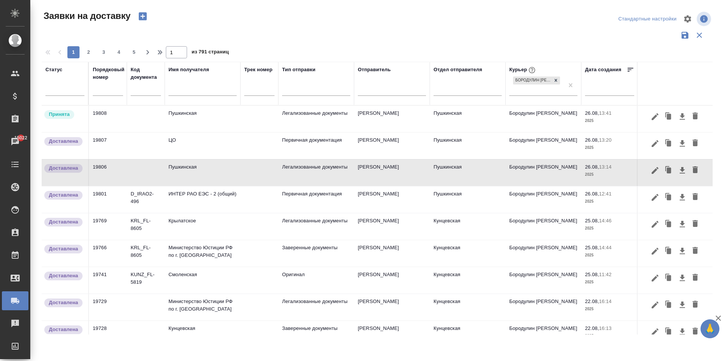
click at [179, 202] on td "ИНТЕР РАО ЕЭС - 2 (общий)" at bounding box center [203, 199] width 76 height 26
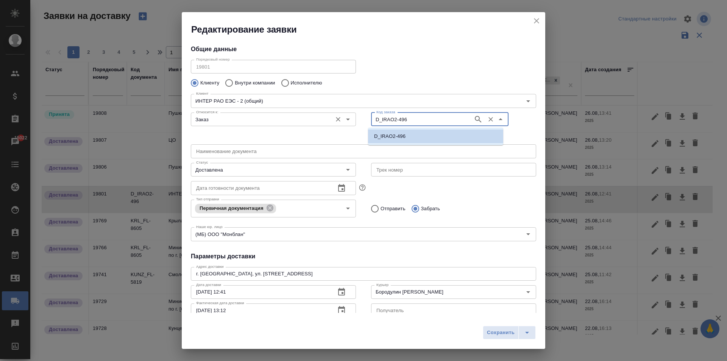
drag, startPoint x: 409, startPoint y: 120, endPoint x: 333, endPoint y: 119, distance: 76.5
click at [333, 119] on div "Относится к: Заказ Относится к: Код заказа D_IRAO2-496 Код заказа" at bounding box center [363, 125] width 360 height 47
click at [538, 19] on icon "close" at bounding box center [536, 20] width 9 height 9
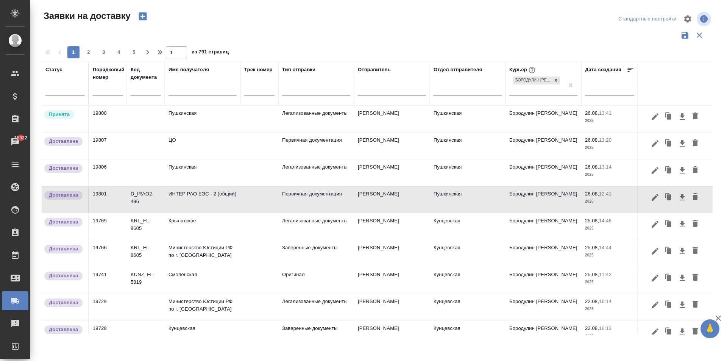
click at [185, 118] on td "Пушкинская" at bounding box center [203, 119] width 76 height 26
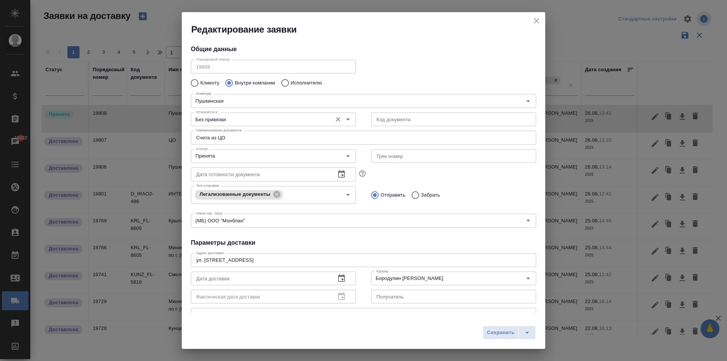
click at [234, 121] on input "Без привязки" at bounding box center [260, 119] width 135 height 9
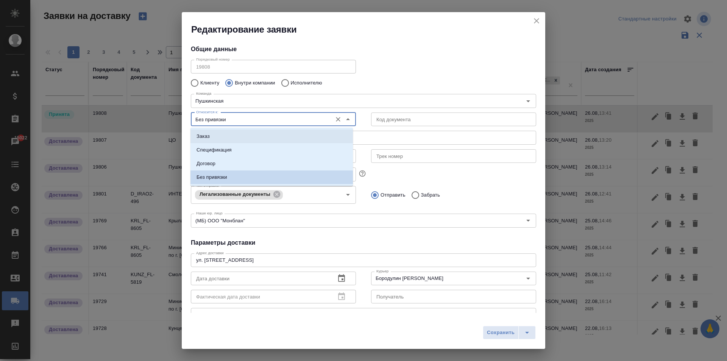
click at [219, 138] on li "Заказ" at bounding box center [271, 136] width 162 height 14
type input "Заказ"
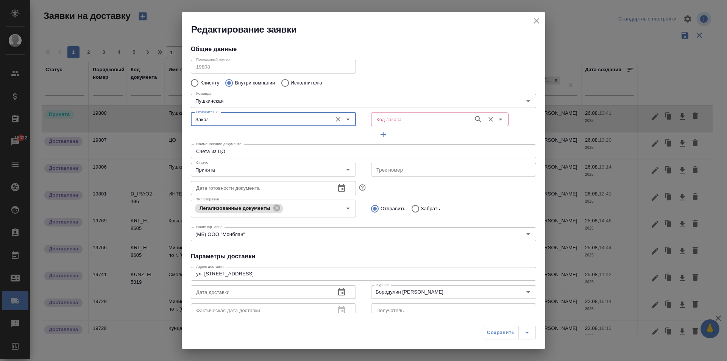
click at [387, 118] on input "Код заказа" at bounding box center [421, 119] width 96 height 9
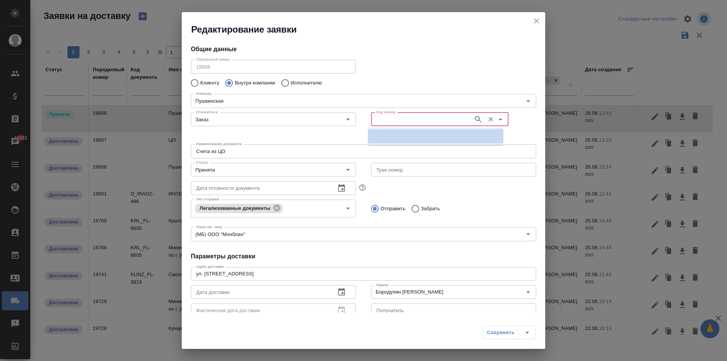
paste input "D_IRAO2-496"
type input "D_IRAO2-496"
click at [389, 86] on div "Команда Пушкинская Команда" at bounding box center [363, 99] width 360 height 33
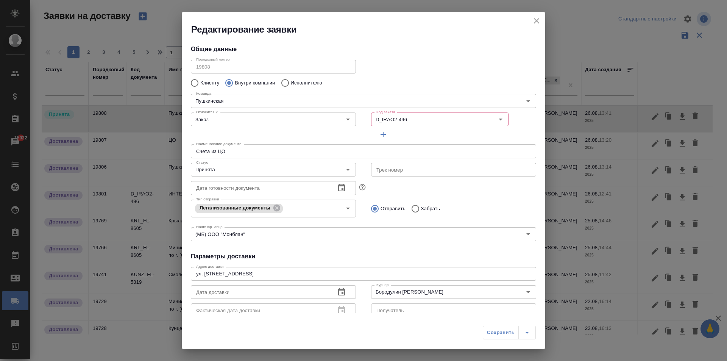
drag, startPoint x: 235, startPoint y: 149, endPoint x: 151, endPoint y: 142, distance: 85.0
click at [151, 142] on div "Редактирование заявки Общие данные Порядковый номер 19808 Порядковый номер Клие…" at bounding box center [363, 180] width 727 height 361
type input "P"
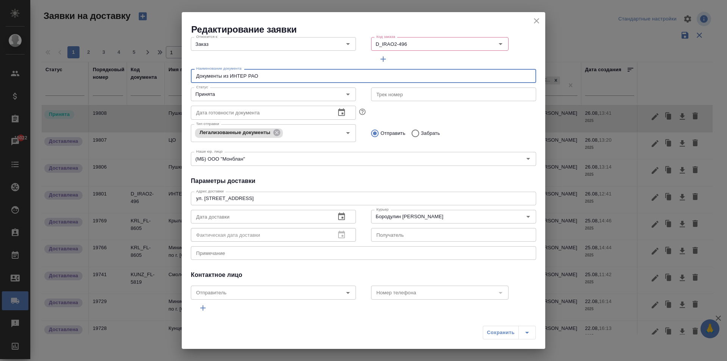
scroll to position [76, 0]
type input "Документы из ИНТЕР РАО"
click at [339, 218] on icon "button" at bounding box center [341, 216] width 9 height 9
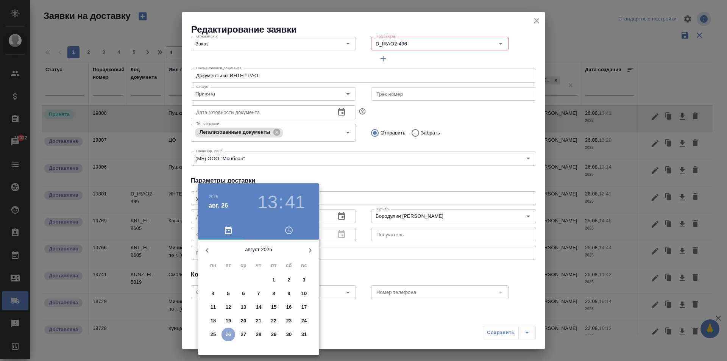
click at [227, 336] on p "26" at bounding box center [229, 334] width 6 height 8
type input "26.08.2025 13:41"
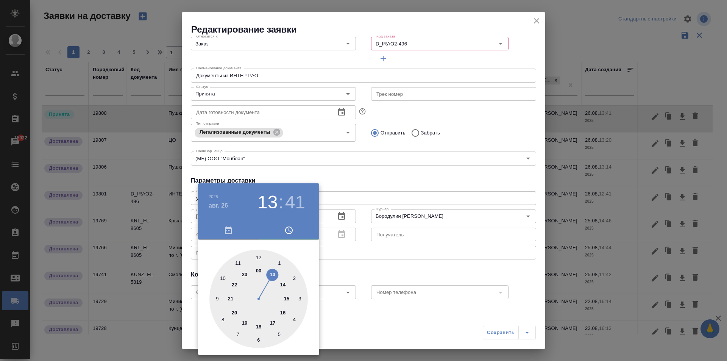
click at [400, 188] on div at bounding box center [363, 180] width 727 height 361
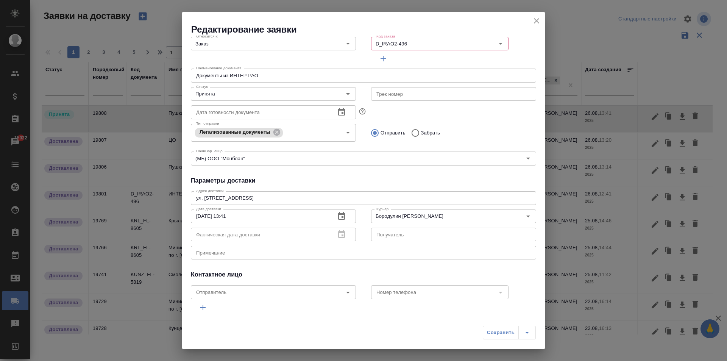
click at [499, 330] on div "Сохранить" at bounding box center [509, 332] width 53 height 14
drag, startPoint x: 508, startPoint y: 338, endPoint x: 504, endPoint y: 332, distance: 7.7
click at [508, 337] on div "Сохранить" at bounding box center [509, 332] width 53 height 14
click at [504, 332] on div "Сохранить" at bounding box center [509, 332] width 53 height 14
click at [504, 330] on div "Сохранить" at bounding box center [509, 332] width 53 height 14
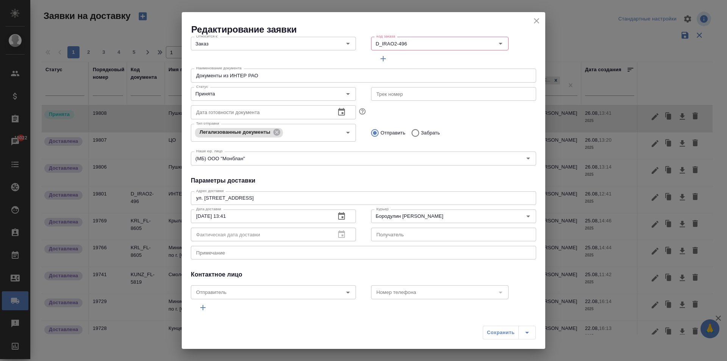
click at [510, 334] on div "Сохранить" at bounding box center [509, 332] width 53 height 14
click at [495, 332] on div "Сохранить" at bounding box center [509, 332] width 53 height 14
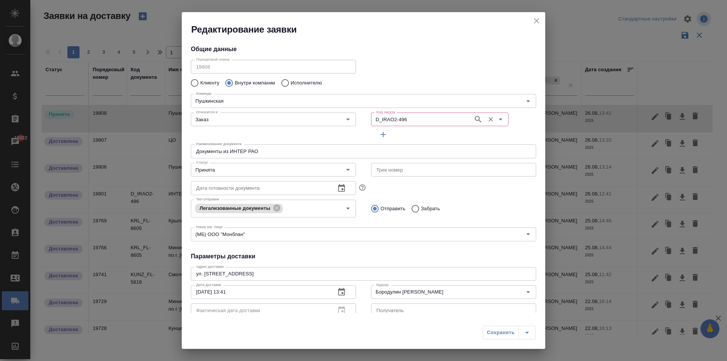
click at [404, 119] on input "D_IRAO2-496" at bounding box center [421, 119] width 96 height 9
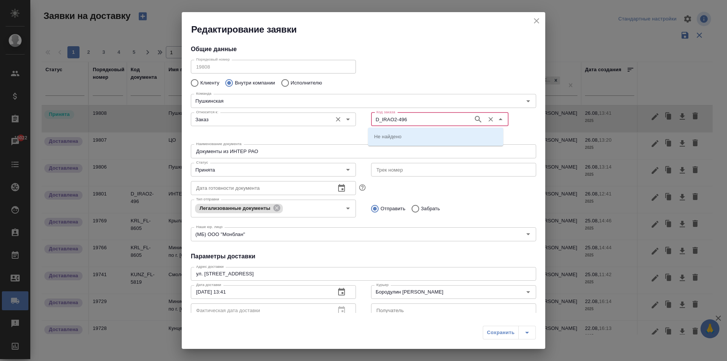
click at [272, 118] on input "Заказ" at bounding box center [260, 119] width 135 height 9
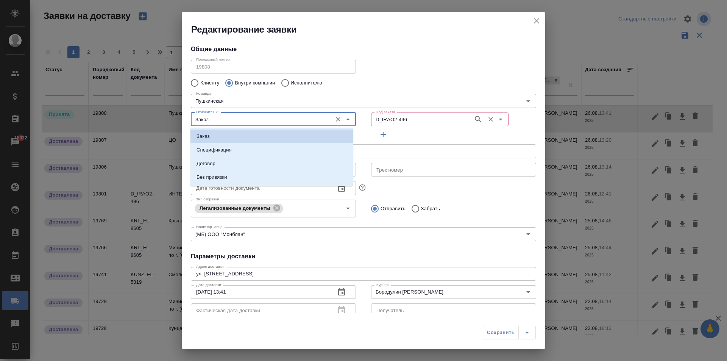
click at [409, 121] on input "D_IRAO2-496" at bounding box center [421, 119] width 96 height 9
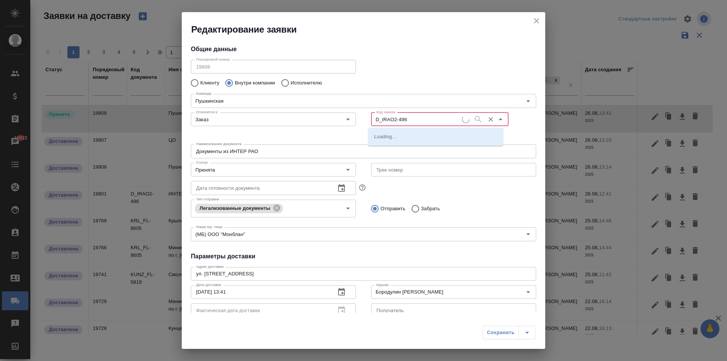
click at [406, 120] on input "D_IRAO2-496" at bounding box center [417, 119] width 89 height 9
click at [397, 115] on input "D_IRAO2-496" at bounding box center [417, 119] width 89 height 9
click at [395, 134] on p "D_IRAO2-496" at bounding box center [389, 136] width 31 height 8
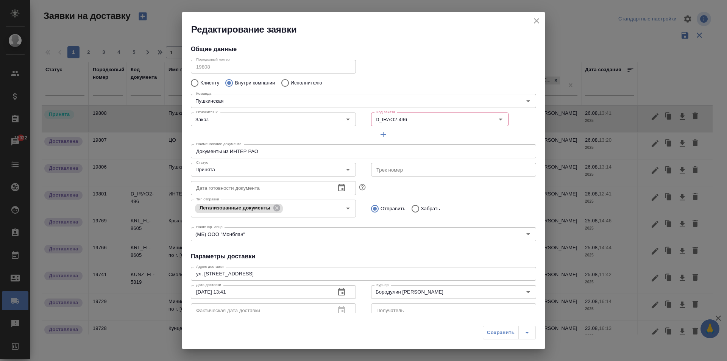
click at [412, 132] on div "Код заказа D_IRAO2-496 Код заказа" at bounding box center [453, 125] width 165 height 32
click at [409, 137] on div "Наименование документа Документы из ИНТЕР РАО Наименование документа" at bounding box center [363, 150] width 360 height 33
click at [280, 130] on div "Относится к: Заказ Относится к:" at bounding box center [273, 125] width 180 height 47
click at [289, 119] on input "Заказ" at bounding box center [260, 119] width 135 height 9
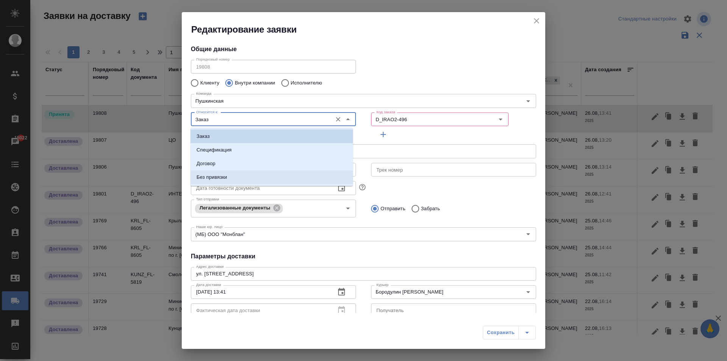
click at [211, 182] on li "Без привязки" at bounding box center [271, 177] width 162 height 14
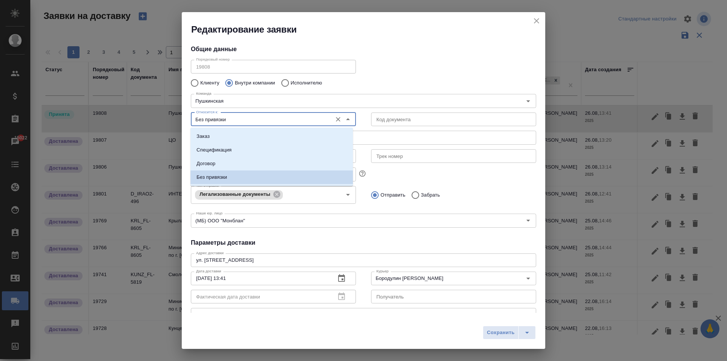
click at [282, 117] on input "Без привязки" at bounding box center [260, 119] width 135 height 9
click at [223, 130] on li "Заказ" at bounding box center [271, 136] width 162 height 14
type input "Заказ"
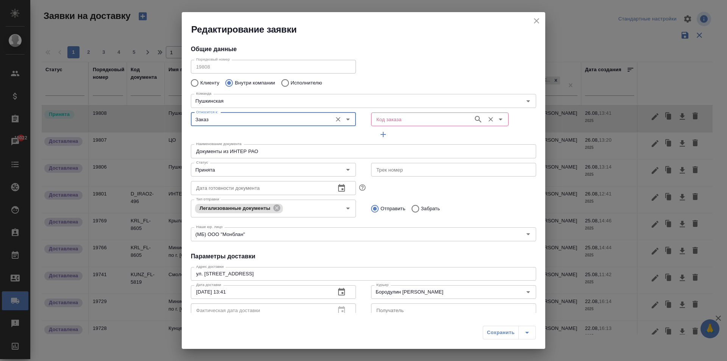
click at [431, 117] on input "Код заказа" at bounding box center [421, 119] width 96 height 9
paste input "D_IRAO2-496"
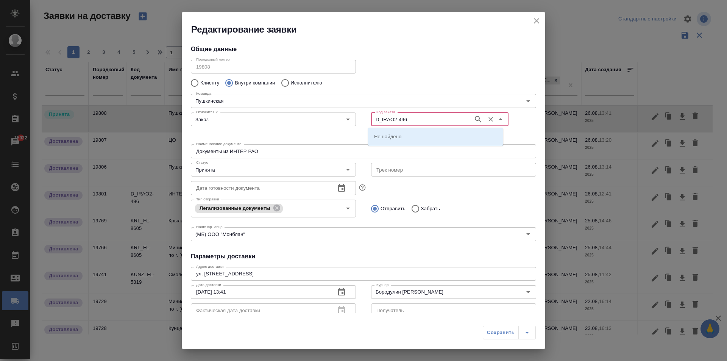
type input "D_IRAO2-496"
click at [397, 137] on p "D_IRAO2-496" at bounding box center [389, 136] width 31 height 8
type input "D_IRAO2-496"
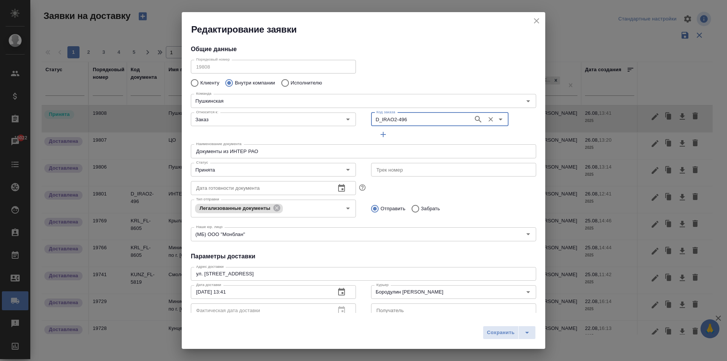
scroll to position [103, 0]
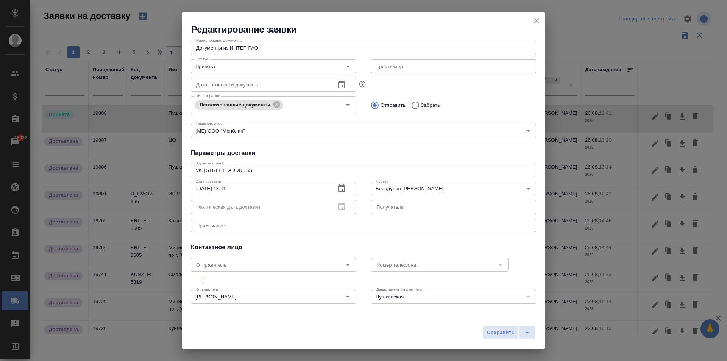
click at [490, 332] on span "Сохранить" at bounding box center [501, 332] width 28 height 9
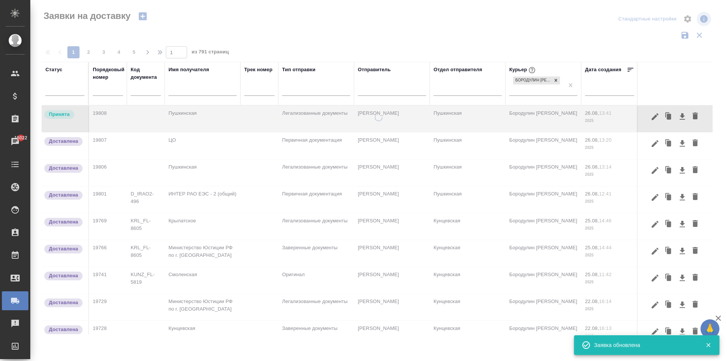
scroll to position [0, 0]
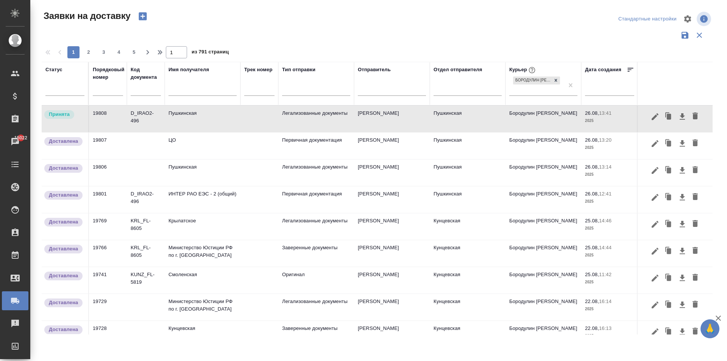
click at [180, 93] on input "text" at bounding box center [202, 90] width 68 height 9
type input "иванян"
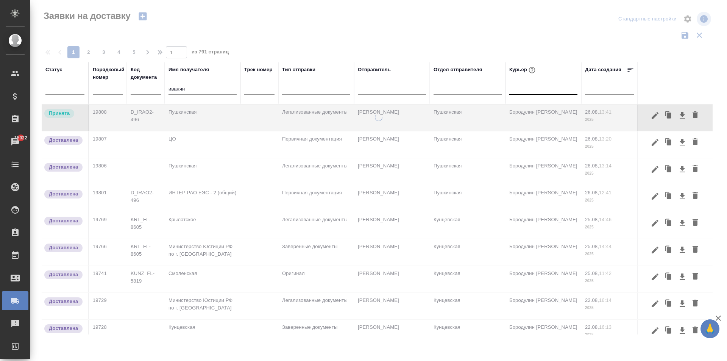
click at [571, 84] on div at bounding box center [543, 86] width 68 height 11
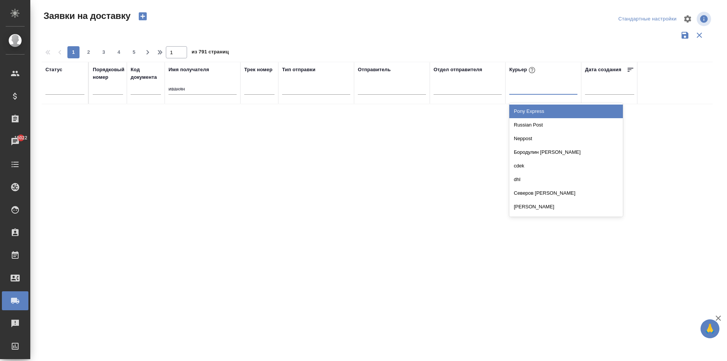
click at [187, 90] on input "иванян" at bounding box center [202, 89] width 68 height 9
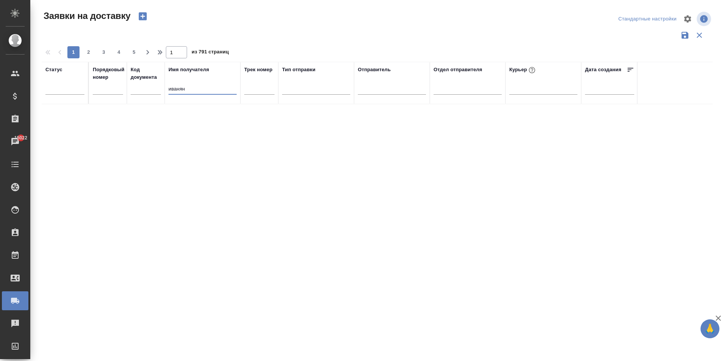
drag, startPoint x: 190, startPoint y: 89, endPoint x: 154, endPoint y: 89, distance: 36.0
click at [154, 89] on tr "Статус Порядковый номер Код документа Имя получателя иванян Трек номер Тип отпр…" at bounding box center [434, 83] width 785 height 42
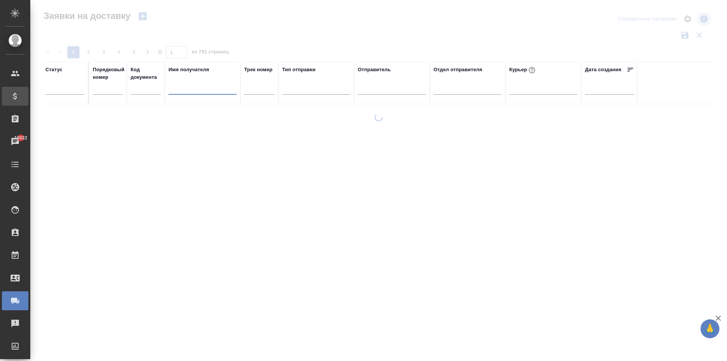
click at [20, 96] on div at bounding box center [21, 96] width 21 height 9
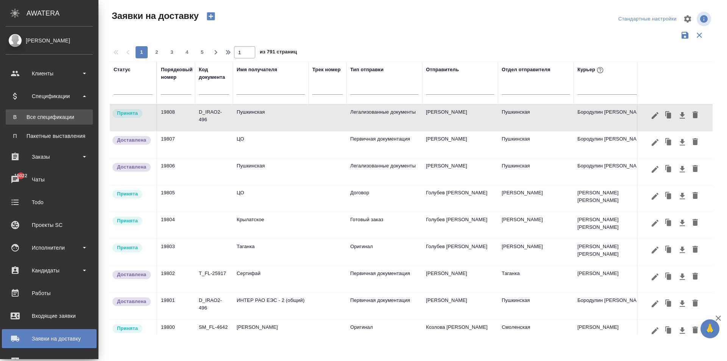
click at [48, 119] on div "Все спецификации" at bounding box center [48, 117] width 79 height 8
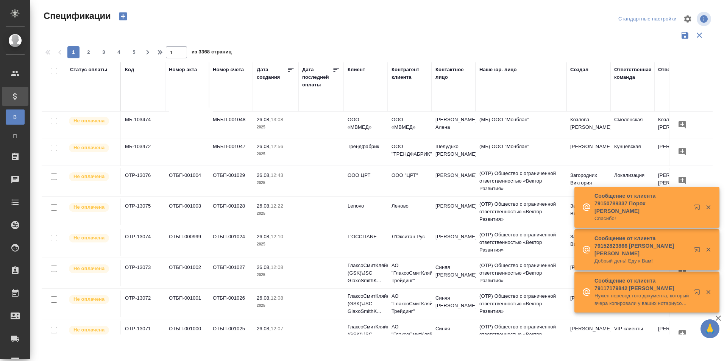
click at [219, 100] on input "text" at bounding box center [231, 96] width 36 height 9
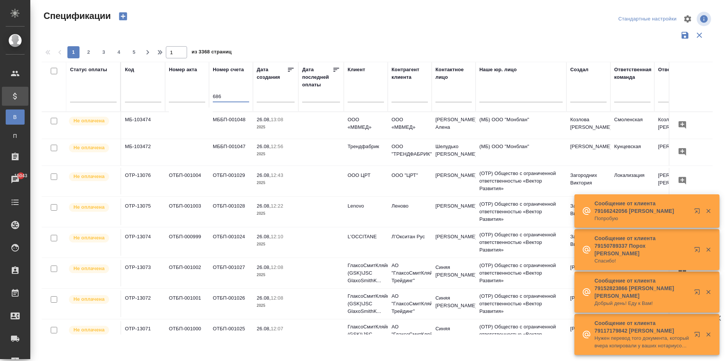
type input "686"
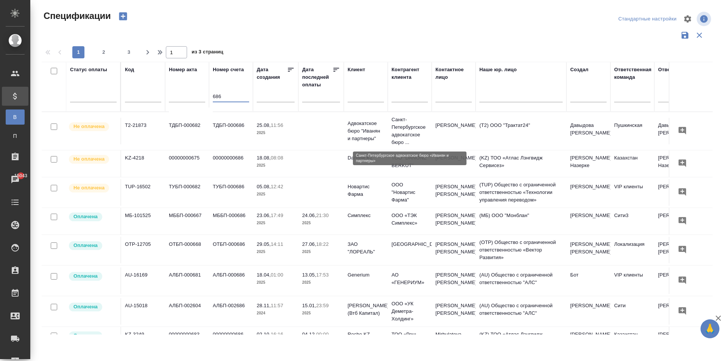
click at [404, 131] on p "Санкт-Петербургское адвокатское бюро ..." at bounding box center [409, 131] width 36 height 30
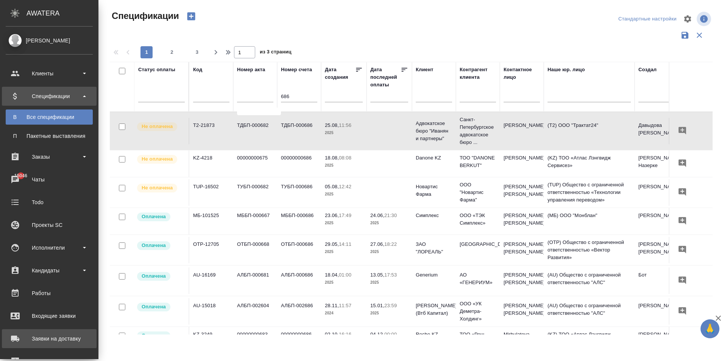
click at [15, 334] on div "Заявки на доставку" at bounding box center [49, 338] width 87 height 11
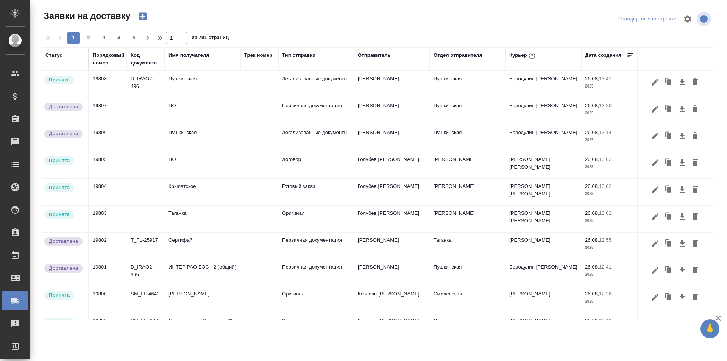
click at [190, 55] on div "Имя получателя" at bounding box center [188, 55] width 40 height 8
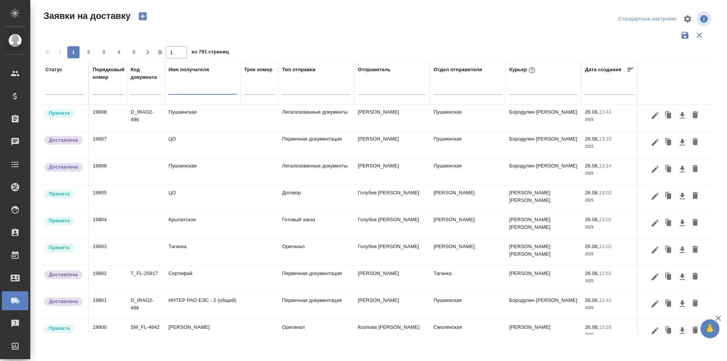
click at [184, 89] on input "text" at bounding box center [202, 89] width 68 height 9
paste input "Адвокатское бюро "Иванян и партнеры""
type input "Адвокатское бюро "Иванян и партнеры""
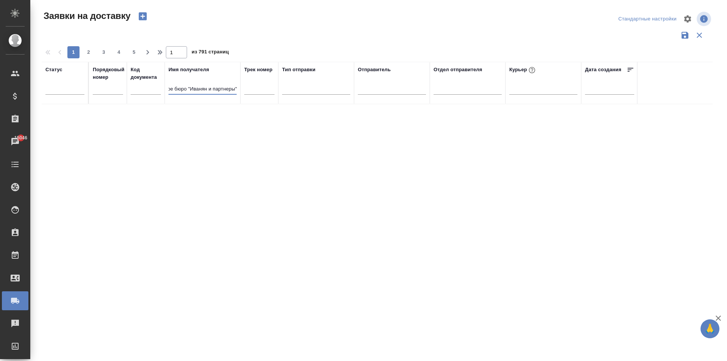
click at [143, 14] on icon "button" at bounding box center [143, 16] width 8 height 8
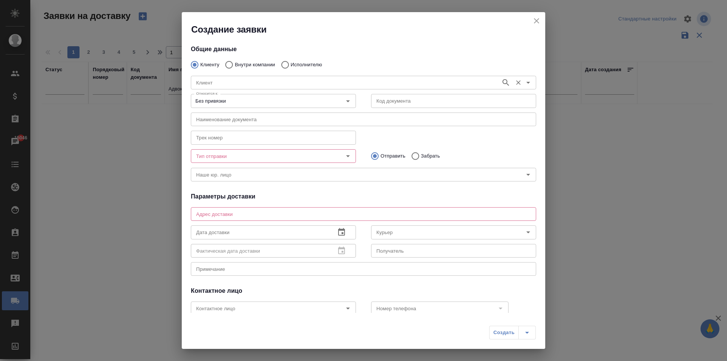
click at [255, 83] on input "Клиент" at bounding box center [345, 82] width 304 height 9
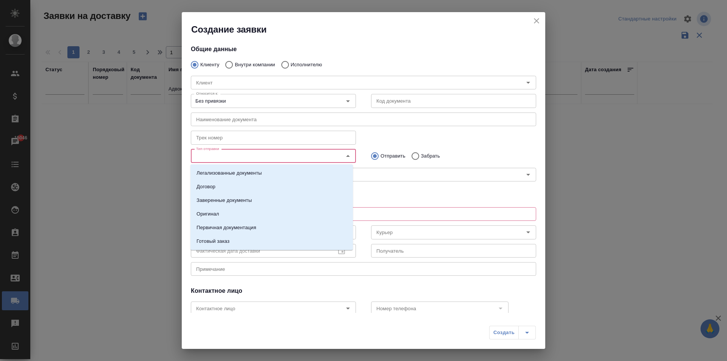
click at [227, 158] on input "Тип отправки" at bounding box center [260, 155] width 135 height 9
click at [227, 226] on p "Первичная документация" at bounding box center [226, 228] width 60 height 8
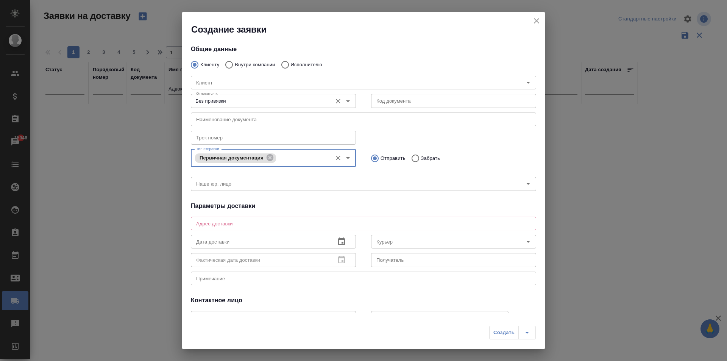
click at [219, 99] on input "Без привязки" at bounding box center [260, 100] width 135 height 9
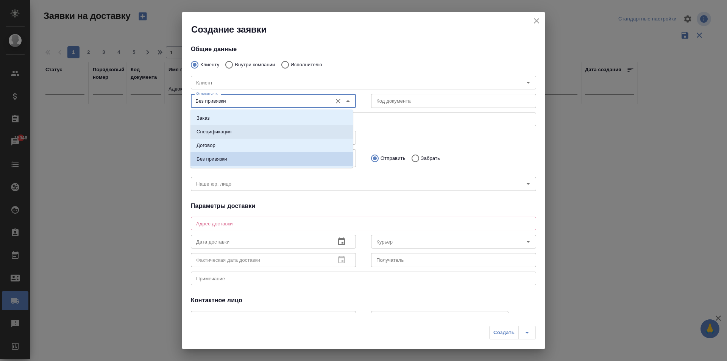
click at [220, 132] on p "Спецификация" at bounding box center [213, 132] width 35 height 8
type input "Спецификация"
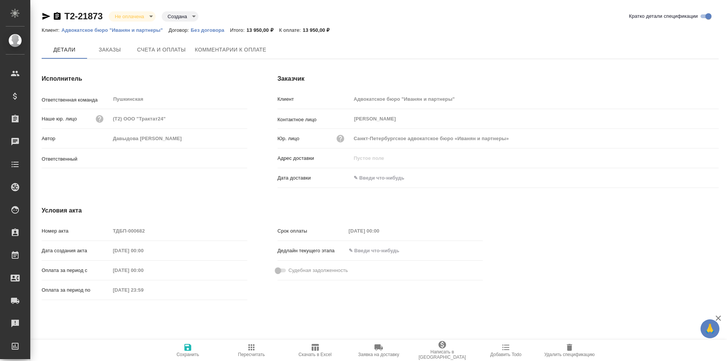
type input "Давыдова [PERSON_NAME]"
click at [167, 52] on span "Счета и оплаты" at bounding box center [161, 49] width 49 height 9
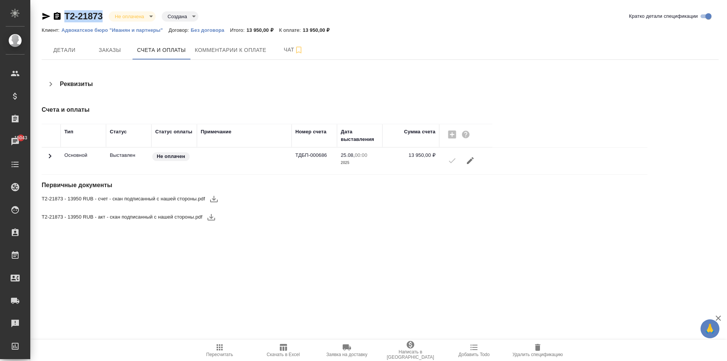
drag, startPoint x: 104, startPoint y: 15, endPoint x: 58, endPoint y: 18, distance: 47.0
click at [57, 18] on div "Т2-21873 Не оплачена notPayed Создана created" at bounding box center [120, 16] width 157 height 12
copy link "Т2-21873"
drag, startPoint x: 94, startPoint y: 16, endPoint x: 305, endPoint y: 93, distance: 224.7
click at [341, 93] on div "Реквизиты" at bounding box center [267, 87] width 451 height 24
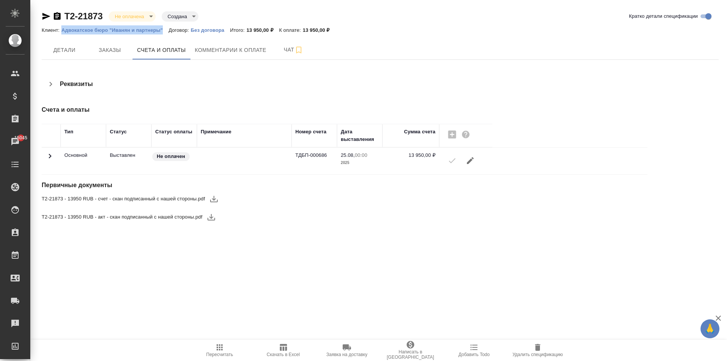
drag, startPoint x: 59, startPoint y: 29, endPoint x: 158, endPoint y: 32, distance: 98.8
click at [164, 32] on div "Клиент: Адвокатское бюро "Иванян и партнеры" Договор: Без договора Итого: 13 95…" at bounding box center [380, 29] width 677 height 9
copy p "Адвокатское бюро "Иванян и партнеры""
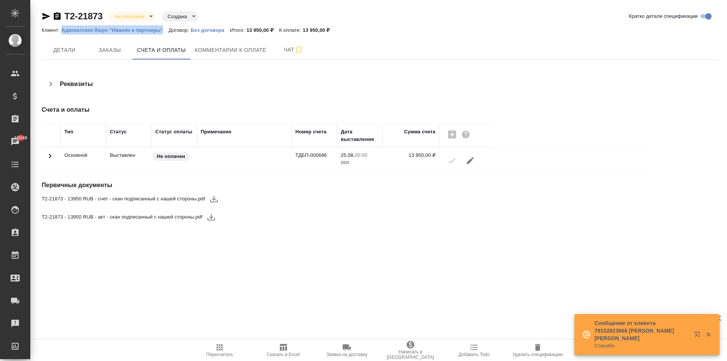
click at [358, 352] on span "Заявка на доставку" at bounding box center [346, 354] width 41 height 5
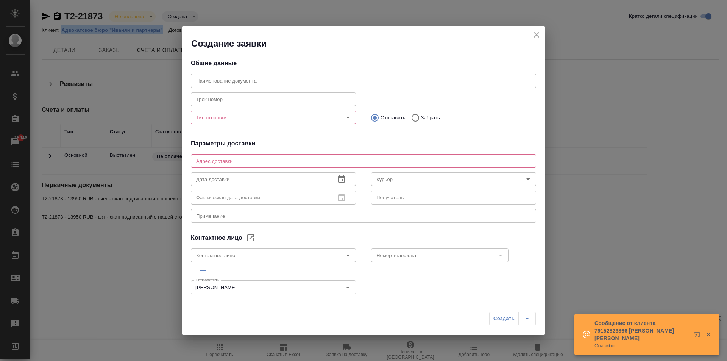
type input "[PERSON_NAME]"
click at [228, 85] on input "text" at bounding box center [363, 81] width 345 height 14
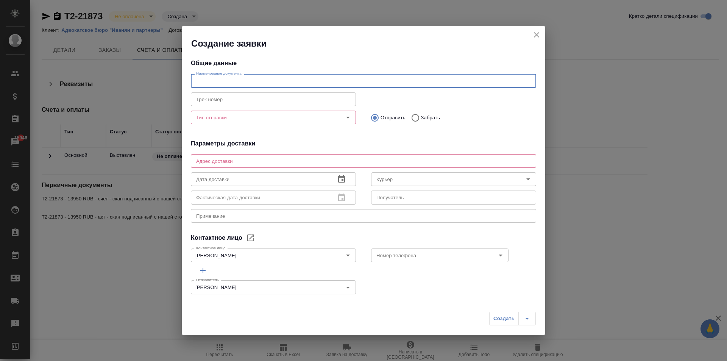
drag, startPoint x: 234, startPoint y: 129, endPoint x: 230, endPoint y: 115, distance: 14.5
click at [234, 128] on div "Тип отправки Тип отправки" at bounding box center [273, 116] width 180 height 33
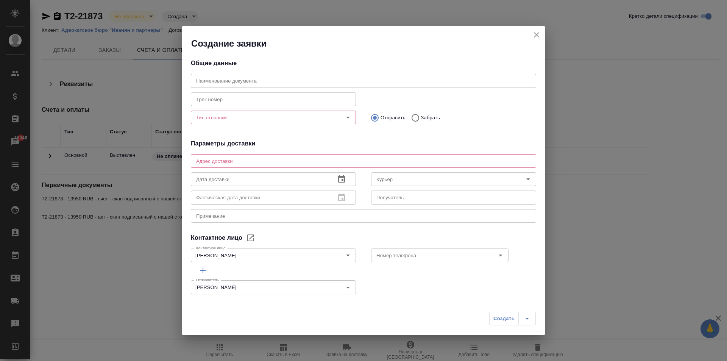
click at [231, 113] on input "Тип отправки" at bounding box center [260, 117] width 135 height 9
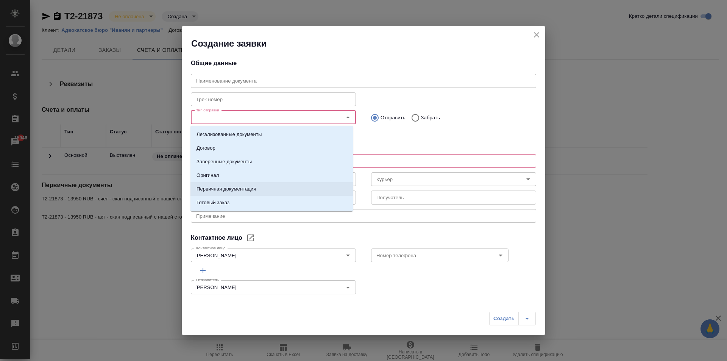
click at [209, 187] on p "Первичная документация" at bounding box center [226, 189] width 60 height 8
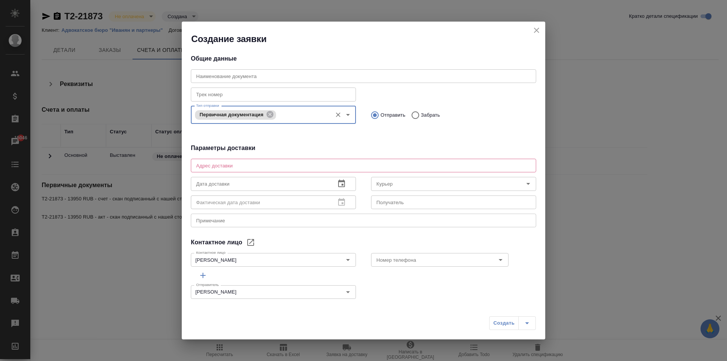
click at [226, 74] on input "text" at bounding box center [363, 76] width 345 height 14
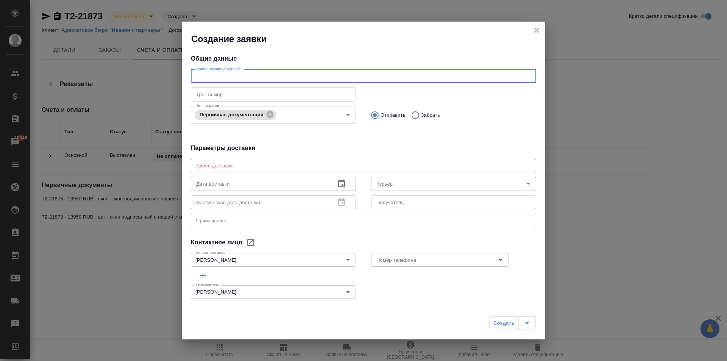
type input "Ч"
type input "Счет № 686 от 25 августа 2025"
click at [232, 163] on textarea at bounding box center [363, 166] width 335 height 6
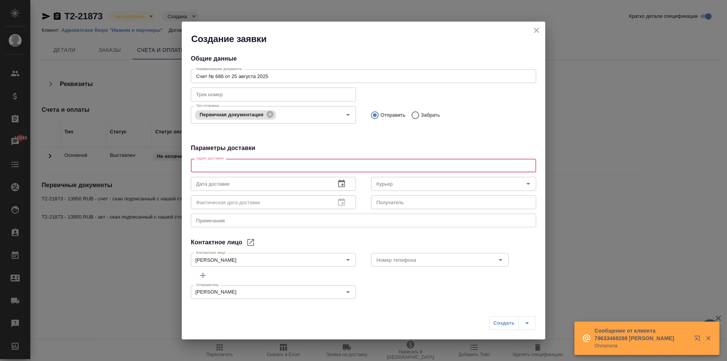
click at [235, 170] on div "x Адрес доставки" at bounding box center [363, 166] width 345 height 14
paste textarea "Кадашевская [STREET_ADDRESS], вход со стороны [GEOGRAPHIC_DATA] напротив красно…"
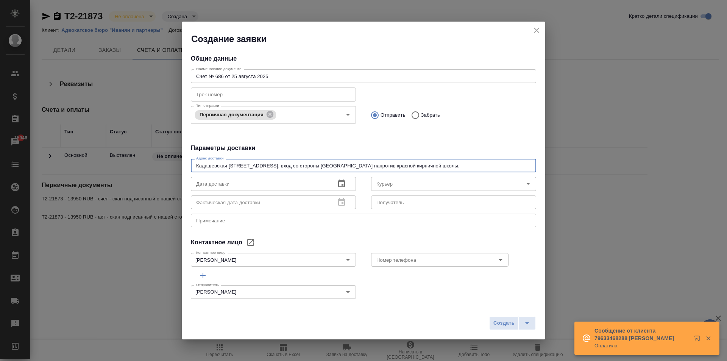
type textarea "Кадашевская [STREET_ADDRESS], вход со стороны [GEOGRAPHIC_DATA] напротив красно…"
click at [338, 181] on icon "button" at bounding box center [341, 183] width 7 height 8
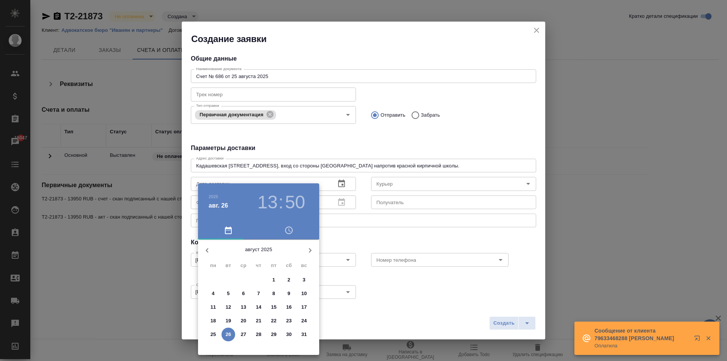
click at [244, 333] on p "27" at bounding box center [244, 334] width 6 height 8
type input "[DATE] 13:50"
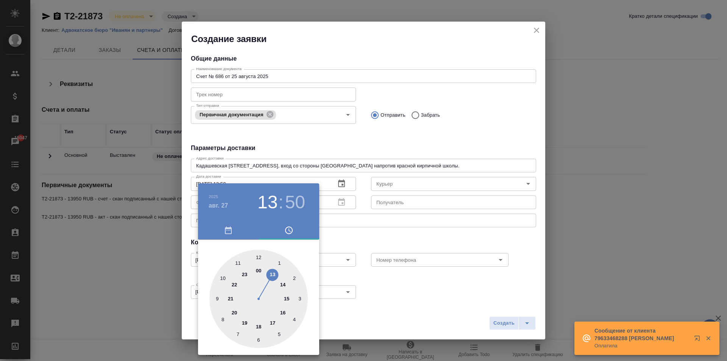
click at [424, 310] on div at bounding box center [363, 180] width 727 height 361
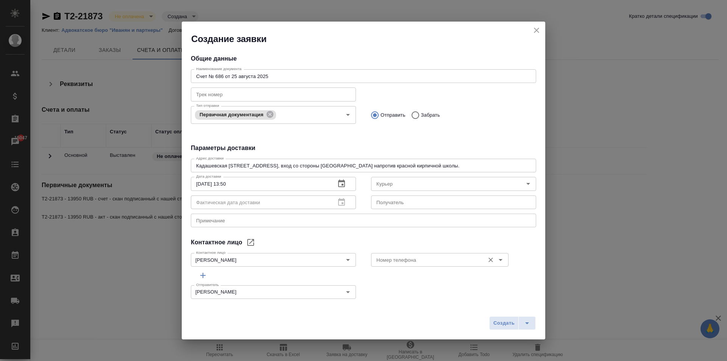
click at [392, 258] on input "Номер телефона" at bounding box center [426, 259] width 107 height 9
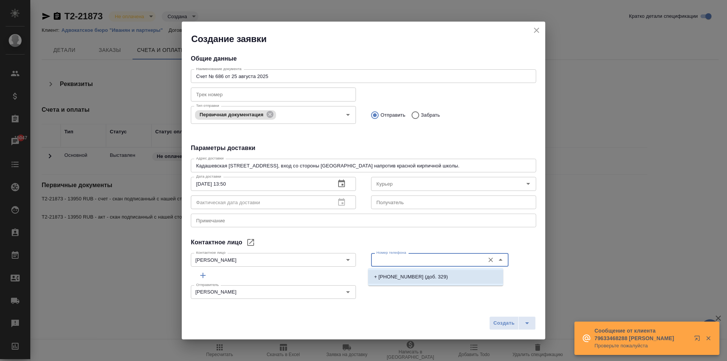
click at [398, 278] on p "+ [PHONE_NUMBER] (доб. 329)" at bounding box center [411, 277] width 74 height 8
type input "+ [PHONE_NUMBER] (доб. 329)"
click at [501, 322] on span "Создать" at bounding box center [503, 323] width 21 height 9
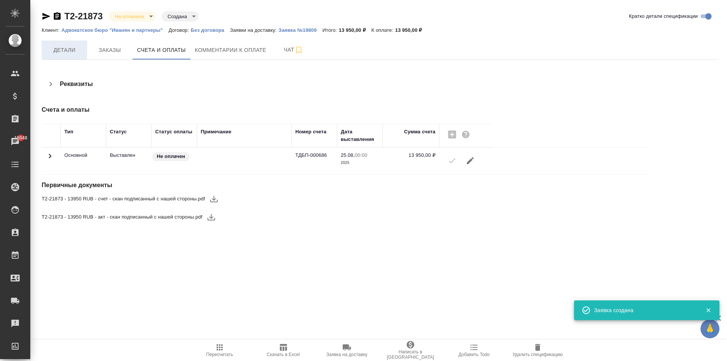
click at [71, 47] on span "Детали" at bounding box center [64, 49] width 36 height 9
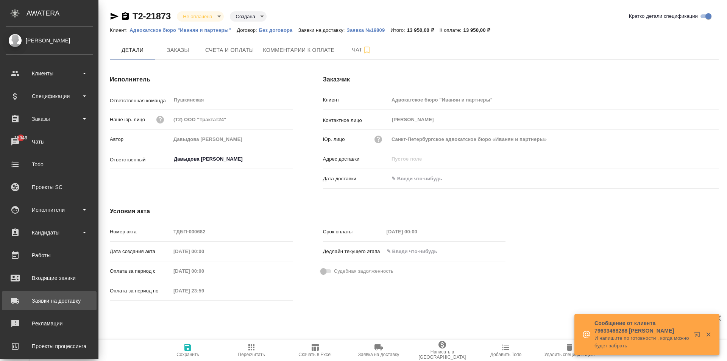
click at [22, 300] on div "Заявки на доставку" at bounding box center [49, 300] width 87 height 11
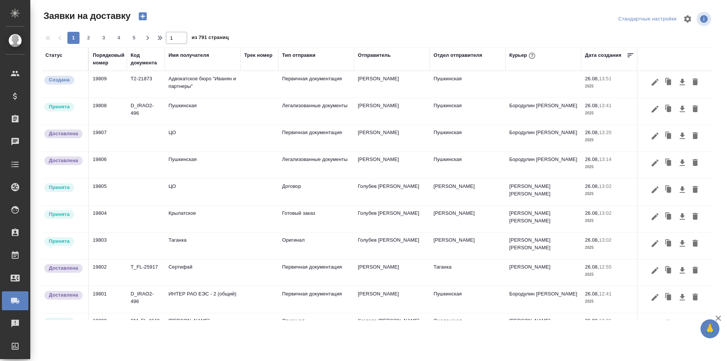
click at [203, 79] on td "Адвокатское бюро "Иванян и партнеры"" at bounding box center [203, 84] width 76 height 26
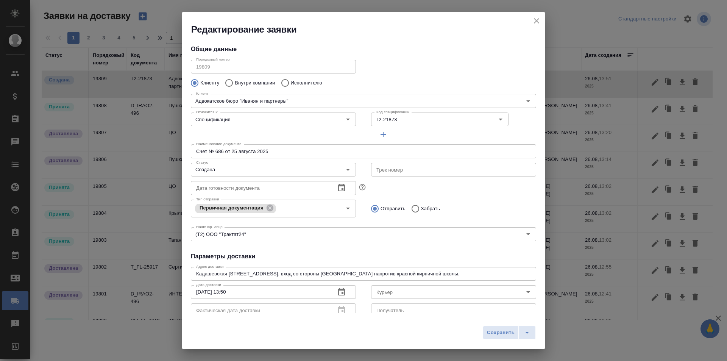
type input "[PERSON_NAME]"
type input "+ [PHONE_NUMBER] (доб. 329)"
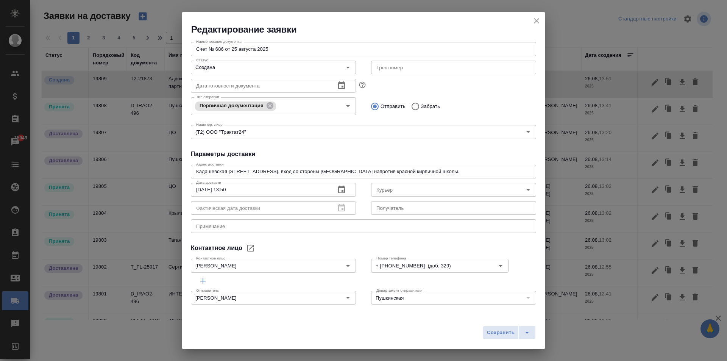
scroll to position [103, 0]
click at [537, 18] on icon "close" at bounding box center [536, 20] width 9 height 9
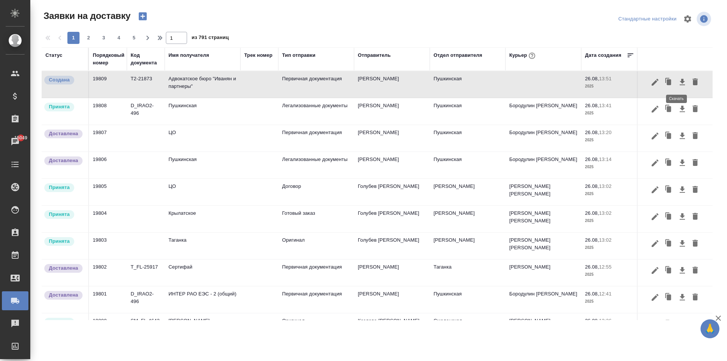
click at [677, 80] on icon "button" at bounding box center [681, 82] width 9 height 9
